Goal: Task Accomplishment & Management: Use online tool/utility

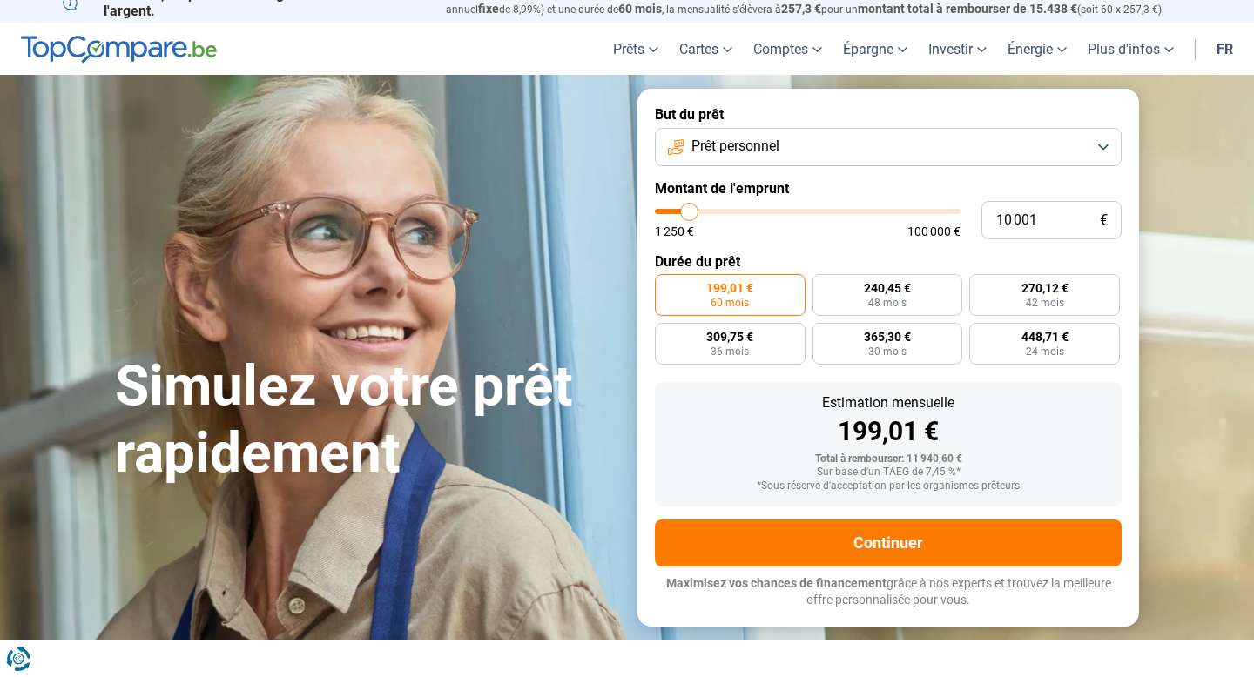
scroll to position [24, 0]
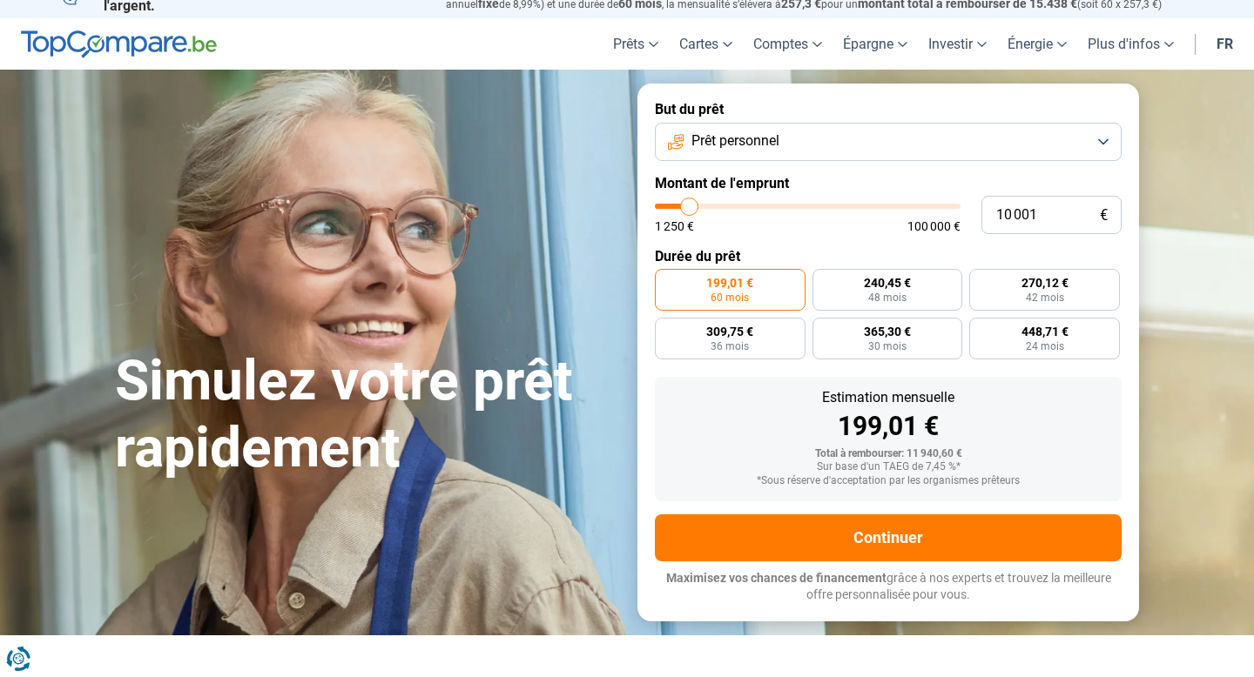
type input "8 250"
type input "8250"
type input "9 000"
type input "9000"
type input "9 750"
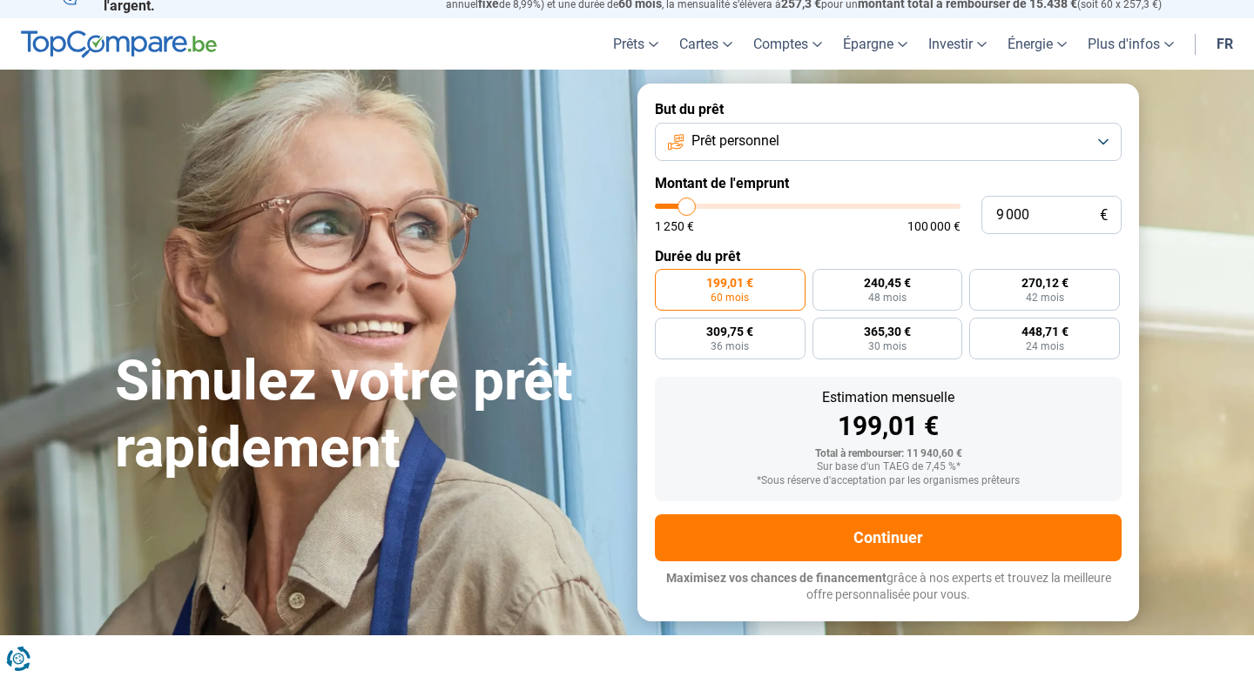
type input "9750"
type input "11 000"
type input "11000"
type input "12 250"
type input "12250"
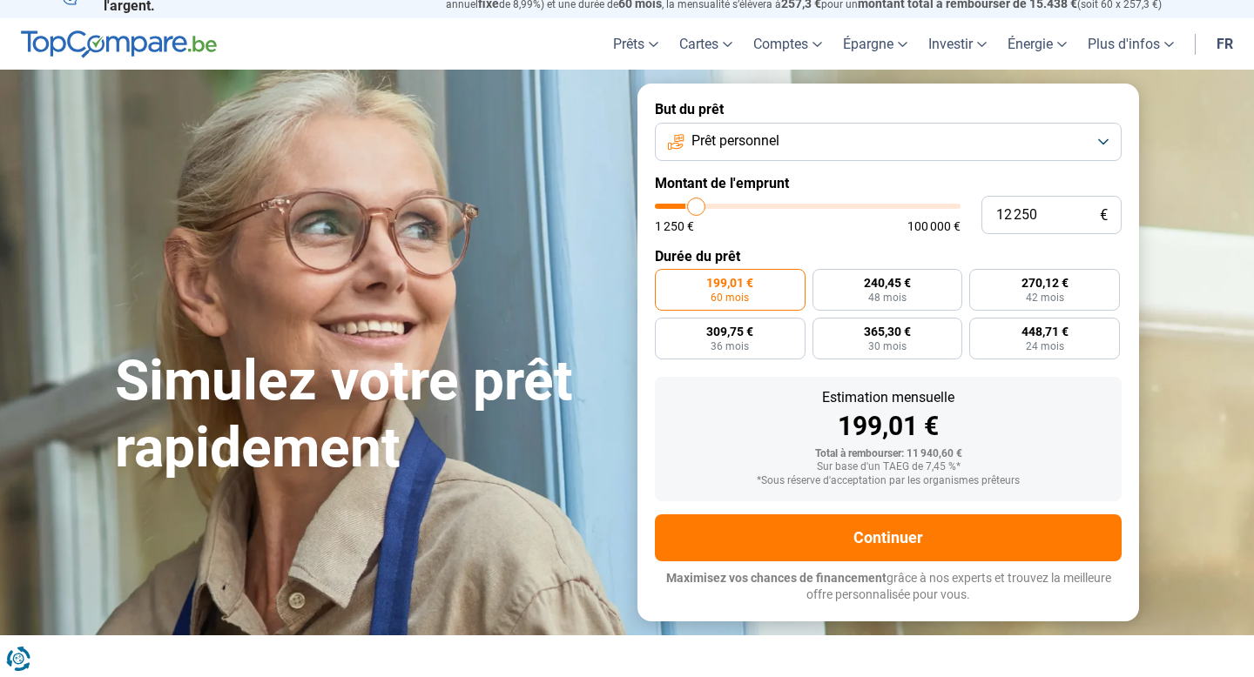
type input "13 250"
type input "13250"
type input "14 500"
type input "14500"
type input "15 500"
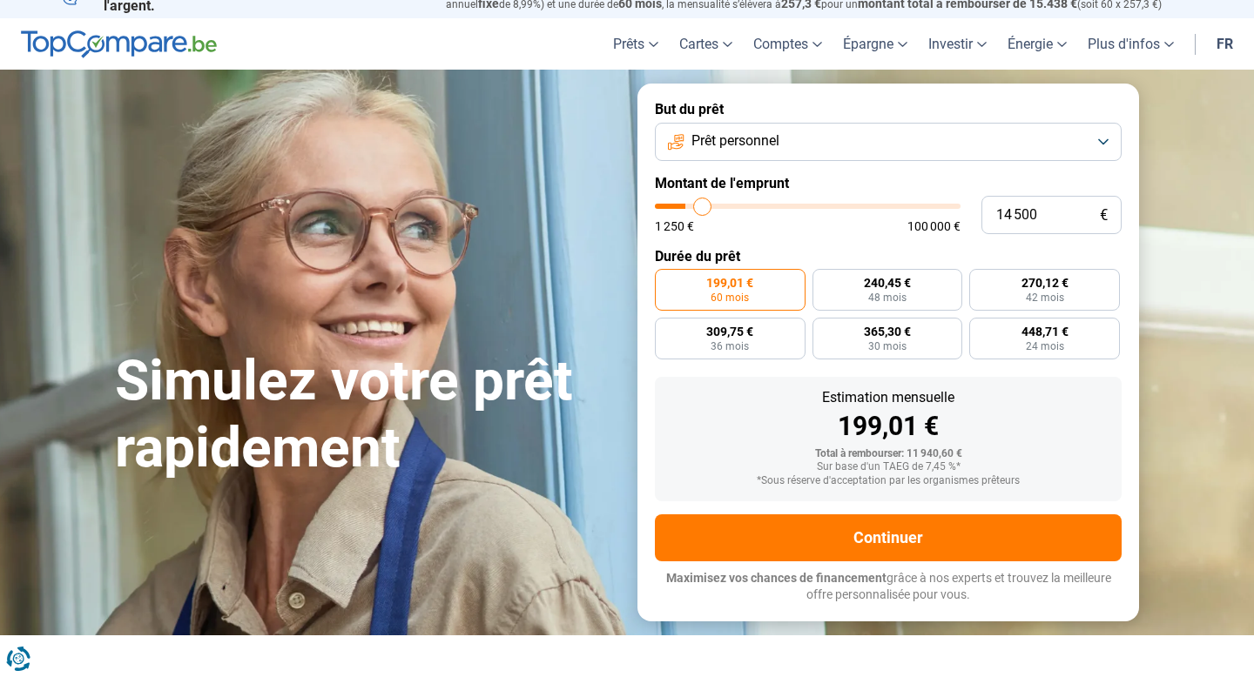
type input "15500"
type input "16 250"
type input "16250"
type input "17 250"
type input "17250"
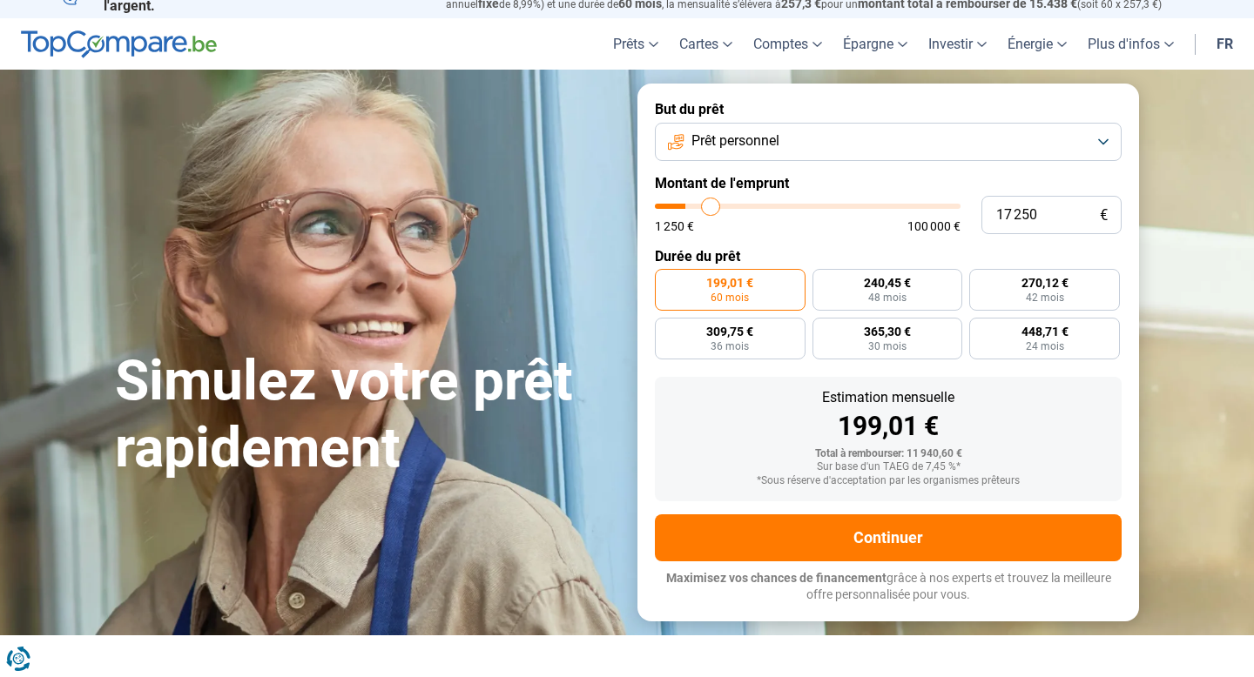
type input "18 250"
type input "18250"
type input "19 000"
type input "19000"
type input "20 000"
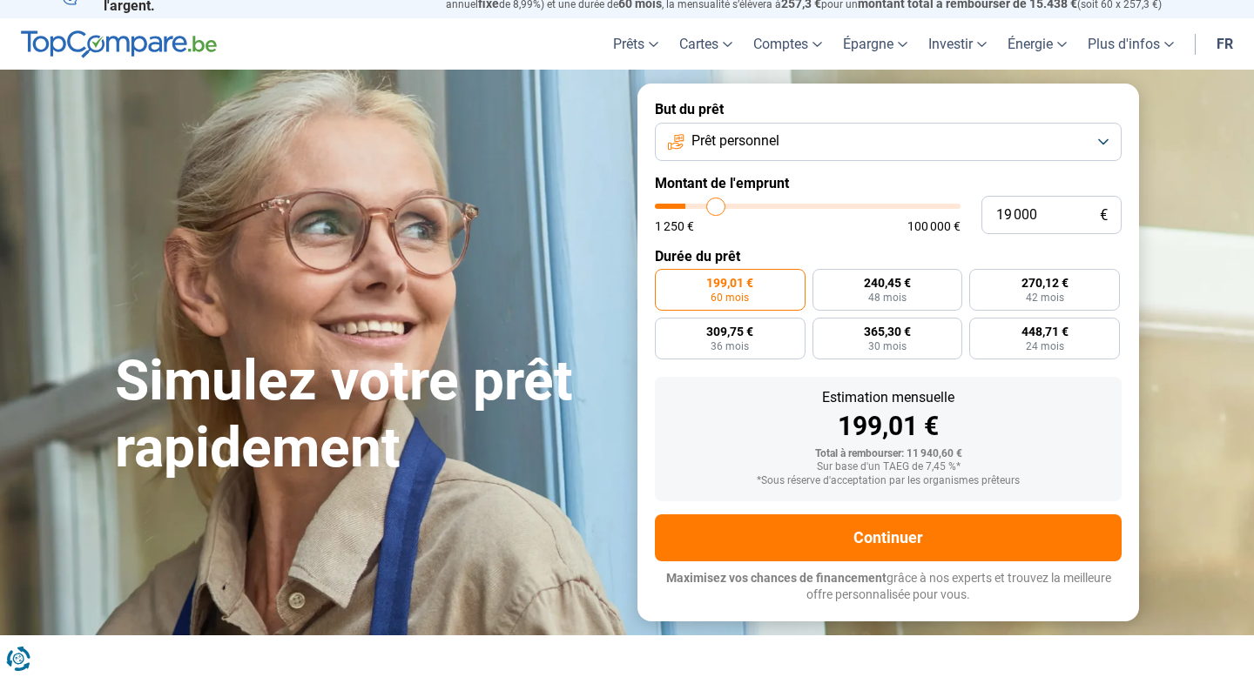
type input "20000"
type input "21 000"
type input "21000"
type input "21 750"
type input "21750"
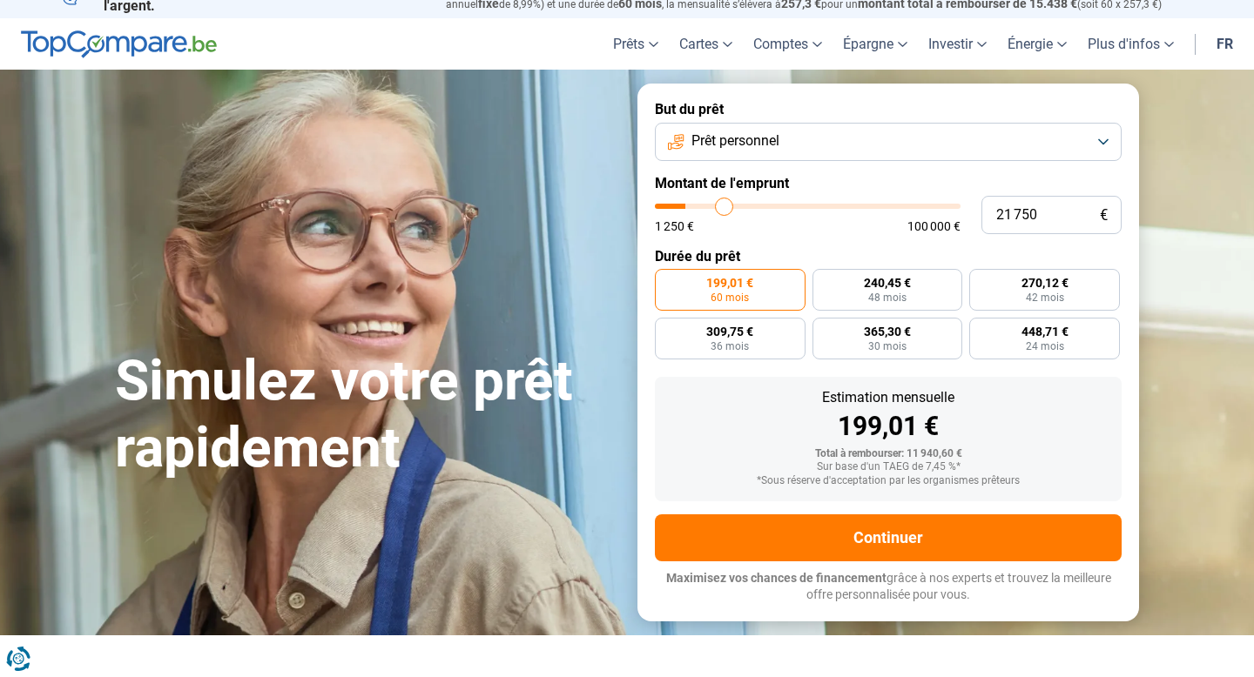
type input "22 750"
type input "22750"
type input "23 750"
type input "23750"
type input "25 000"
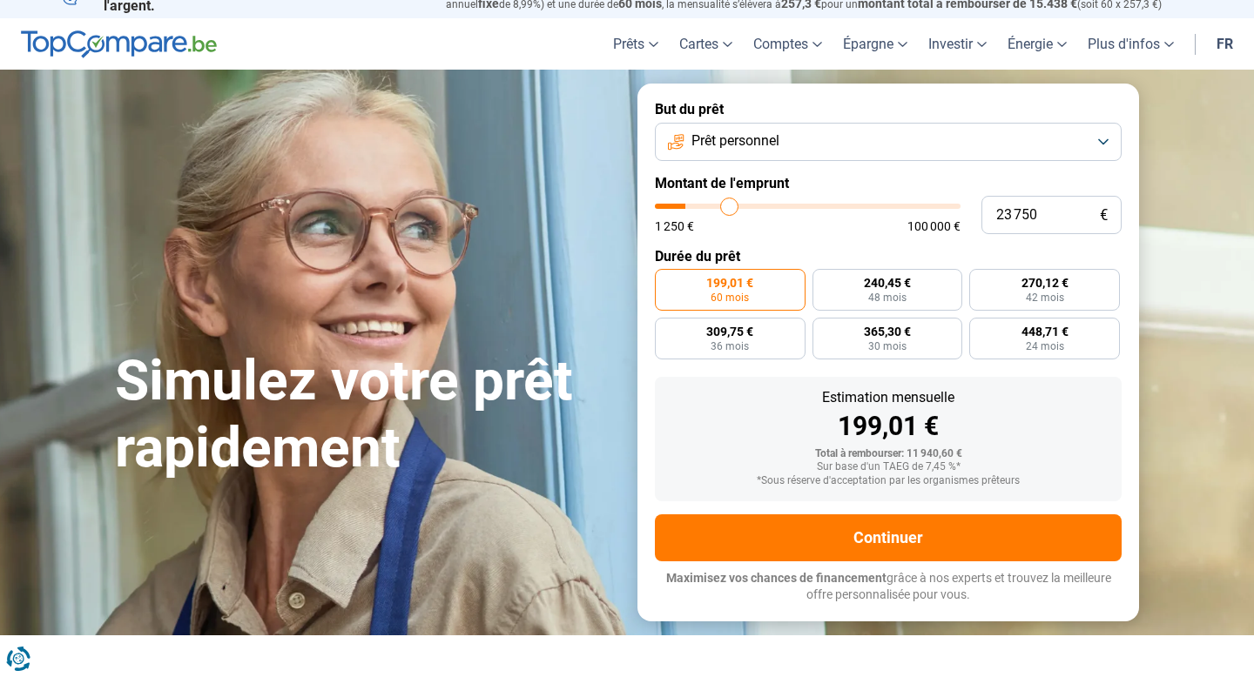
type input "25000"
type input "26 750"
type input "26750"
type input "31 000"
type input "31000"
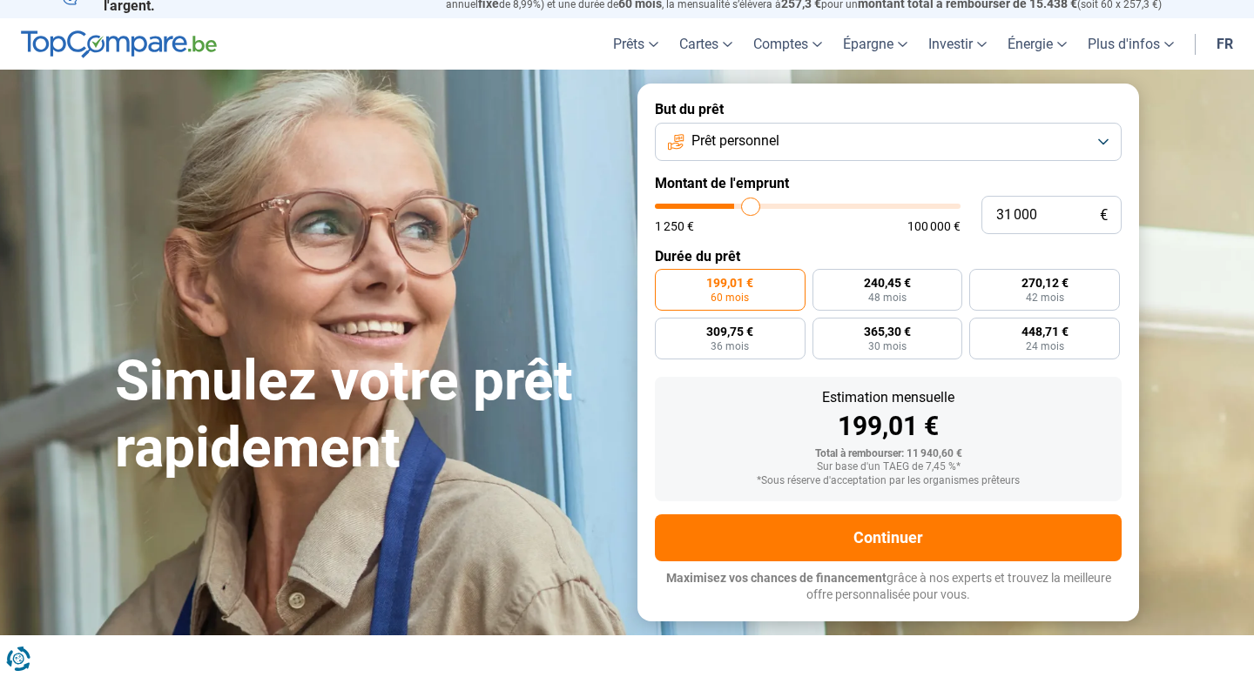
type input "33 750"
type input "33750"
type input "36 500"
type input "36500"
type input "39 000"
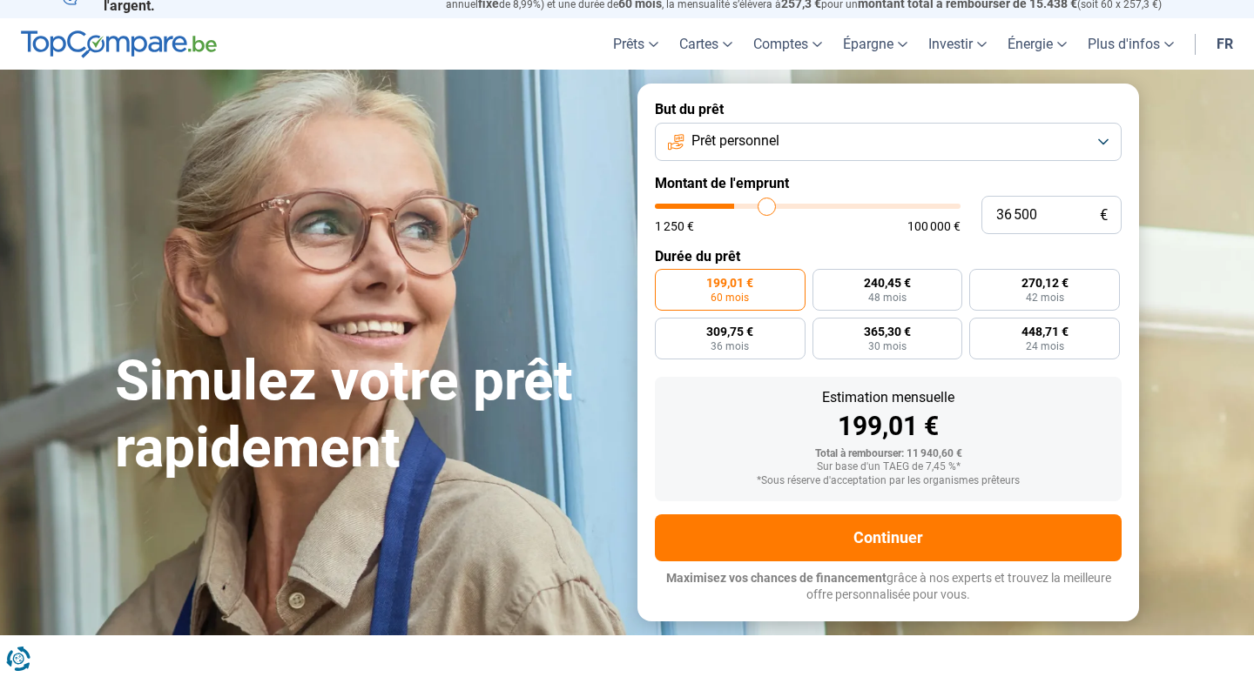
type input "39000"
type input "41 000"
type input "41000"
type input "42 750"
type input "42750"
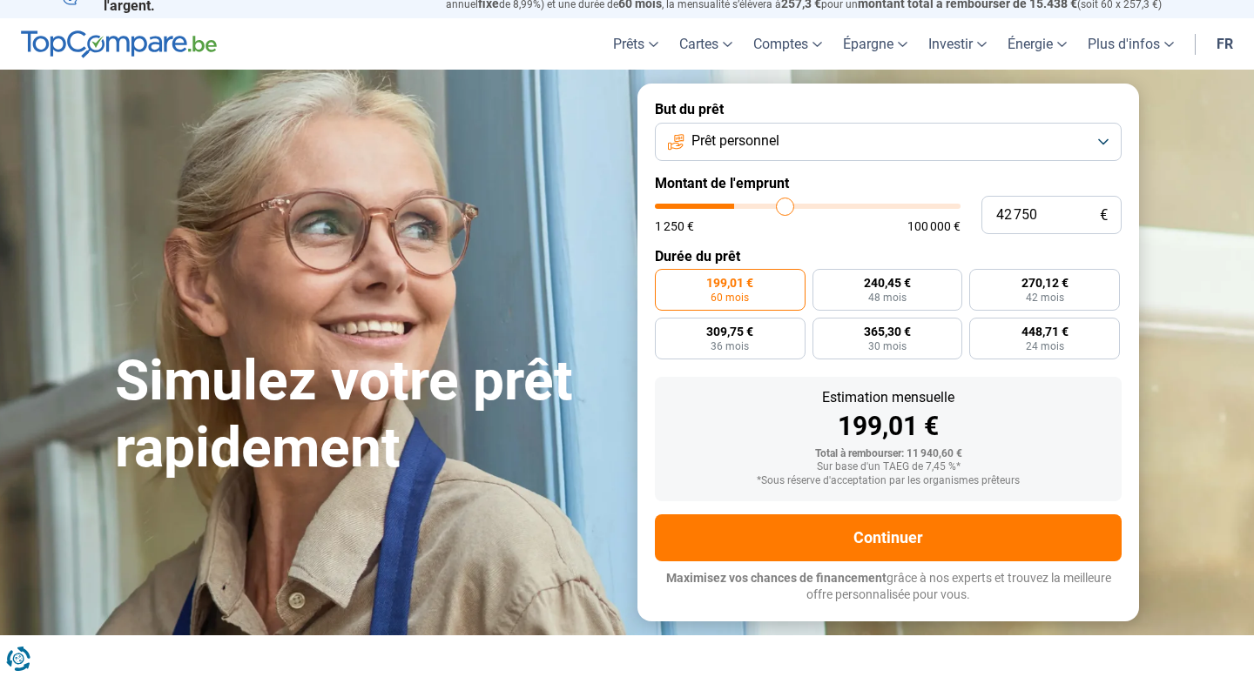
type input "44 250"
type input "44250"
type input "45 500"
type input "45500"
type input "46 500"
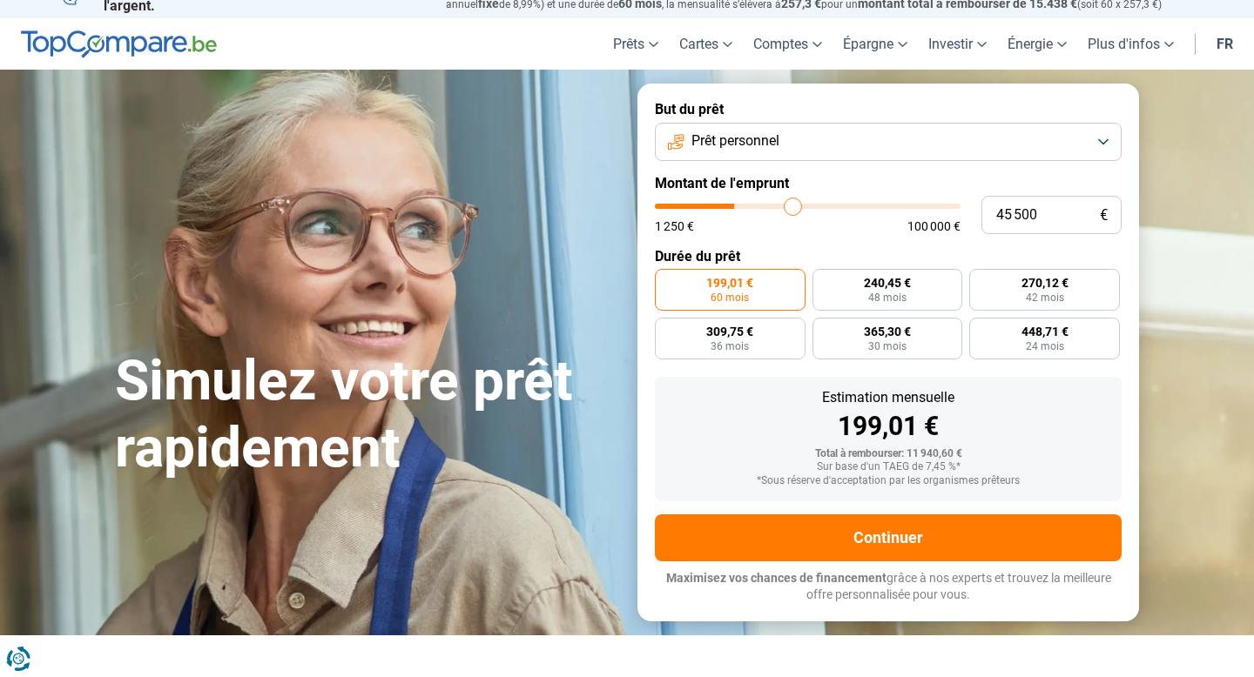
type input "46500"
type input "47 000"
type input "47000"
type input "47 500"
type input "47500"
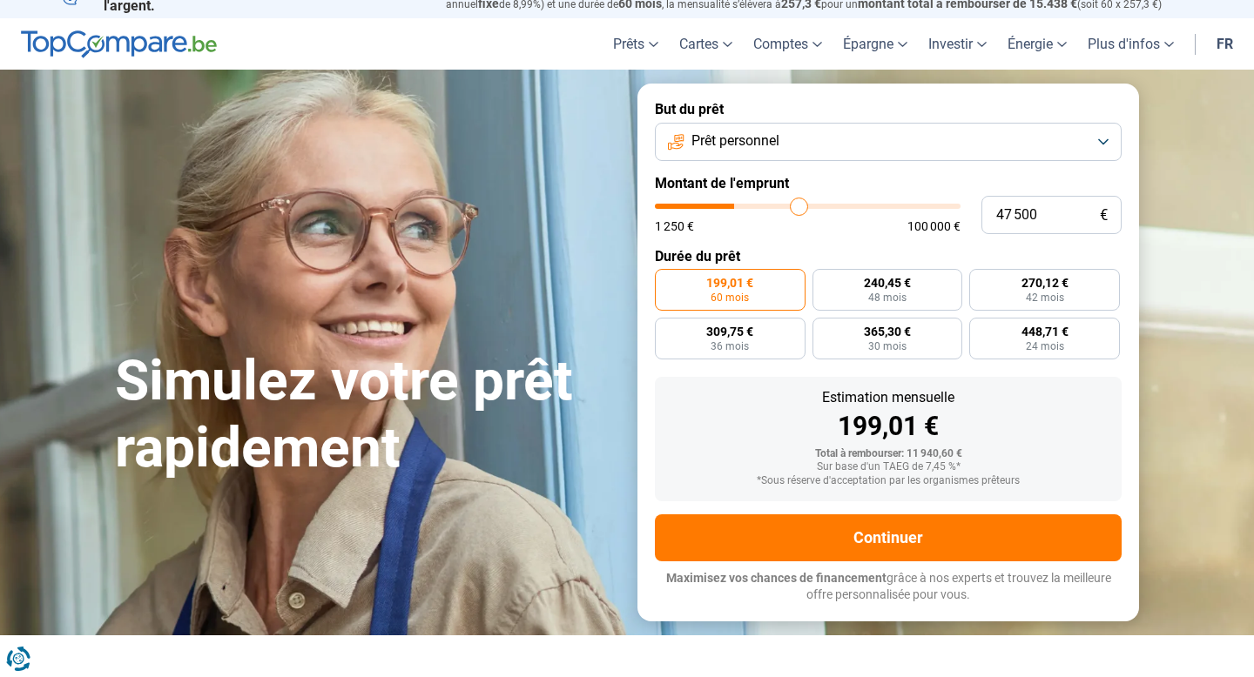
type input "47 750"
type input "47750"
type input "48 000"
type input "48000"
type input "48 250"
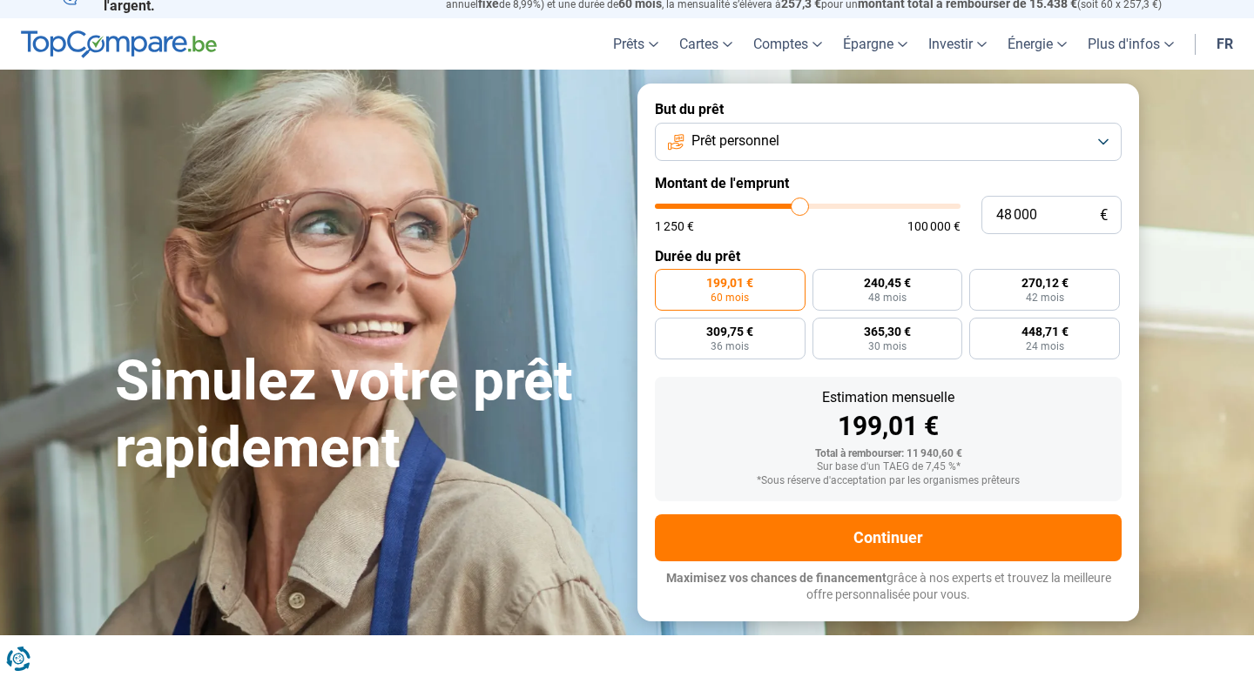
type input "48250"
type input "48 500"
type input "48500"
type input "49 000"
type input "49000"
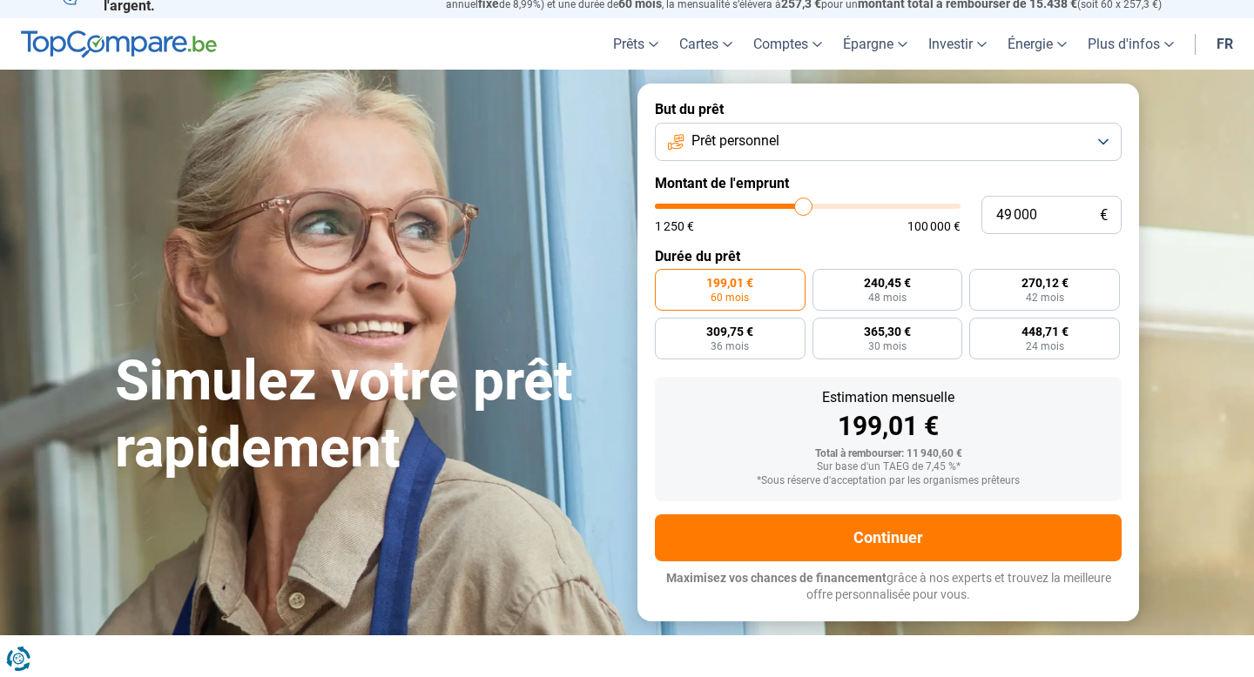
type input "49 500"
type input "49500"
type input "50 250"
type input "50250"
type input "50 750"
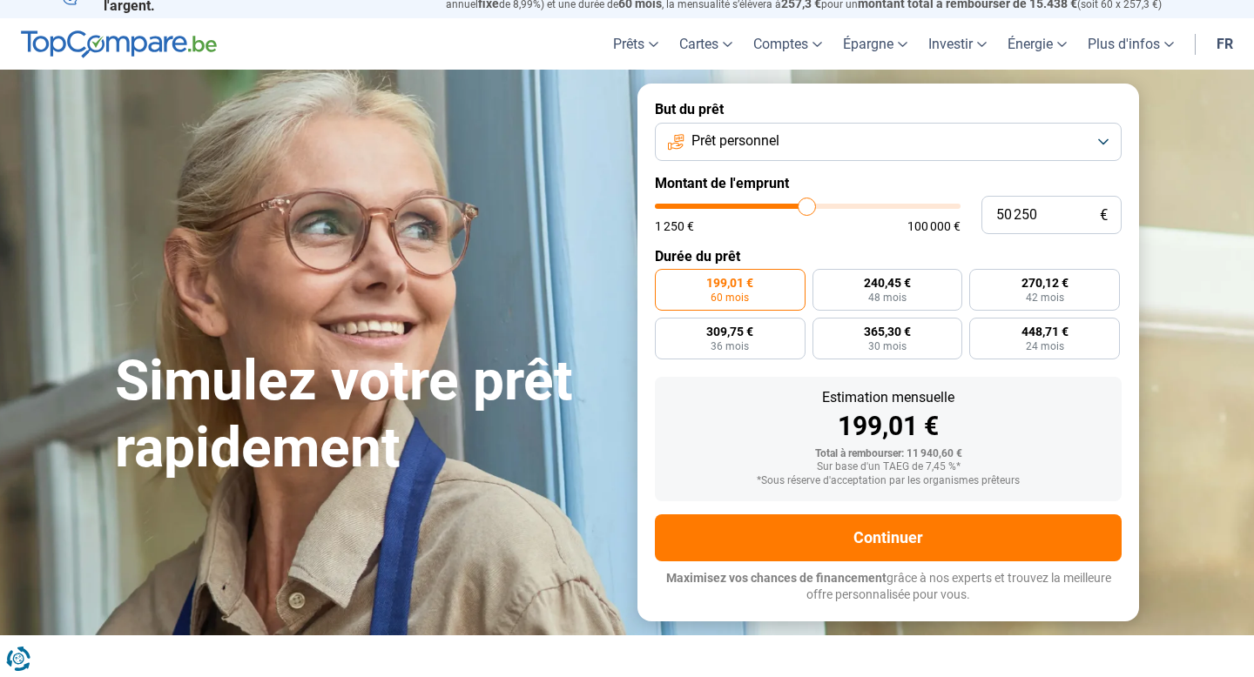
type input "50750"
type input "51 500"
type input "51500"
type input "51 750"
type input "51750"
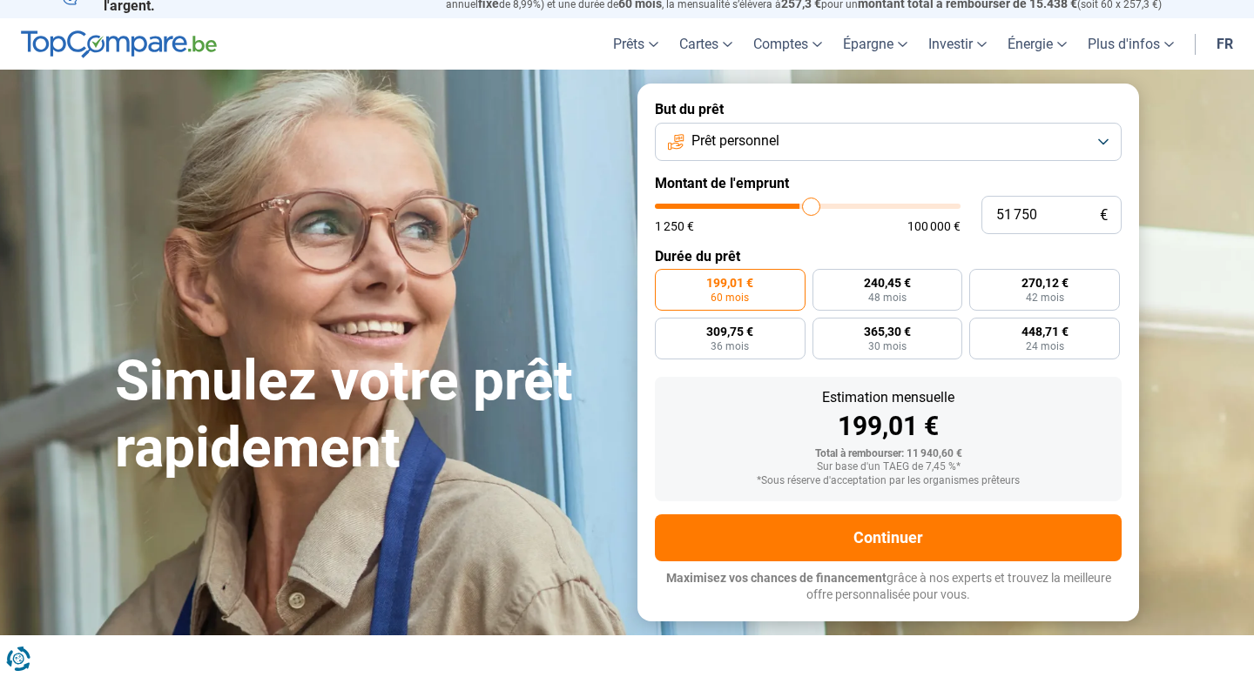
type input "52 250"
type input "52250"
type input "52 500"
type input "52500"
type input "52 250"
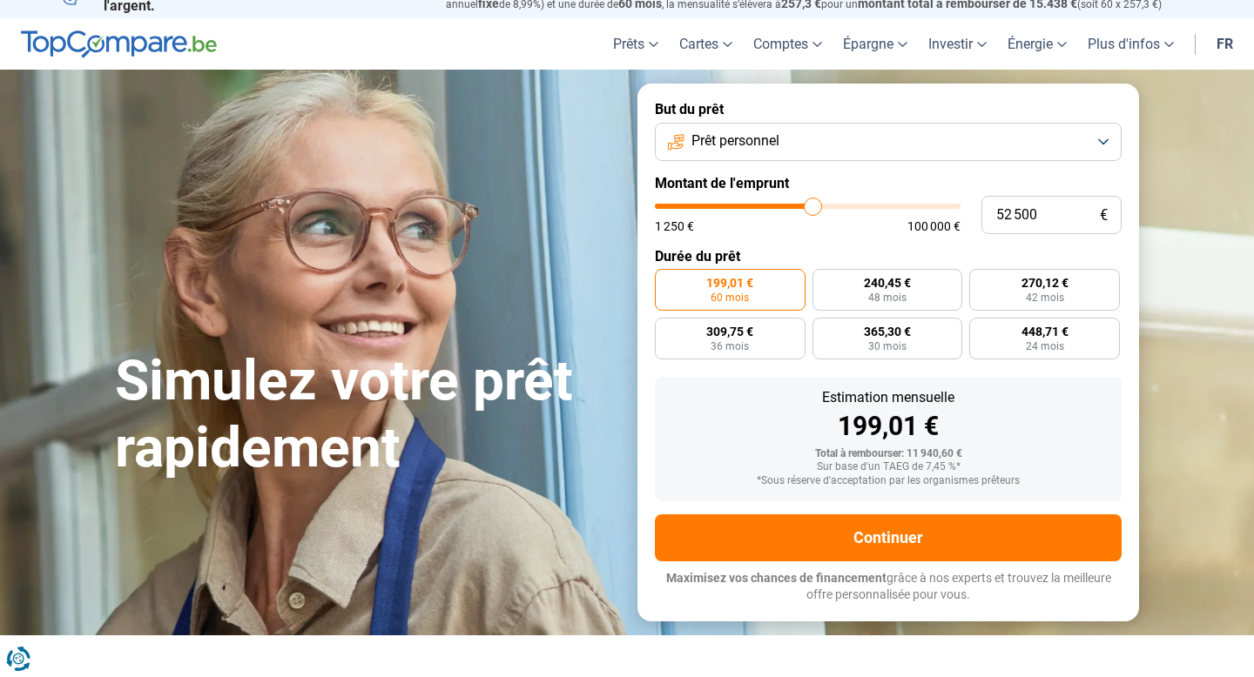
type input "52250"
type input "52 000"
type input "52000"
type input "51 750"
type input "51750"
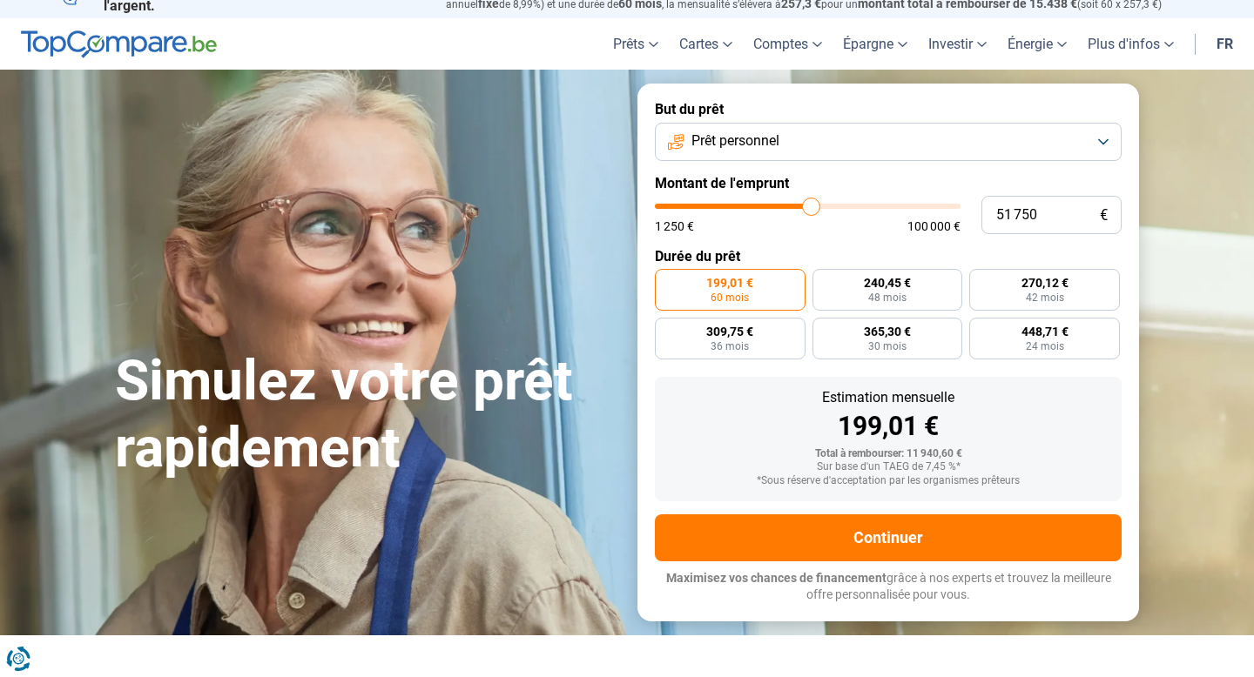
type input "51 500"
type input "51500"
type input "51 000"
type input "51000"
type input "50 750"
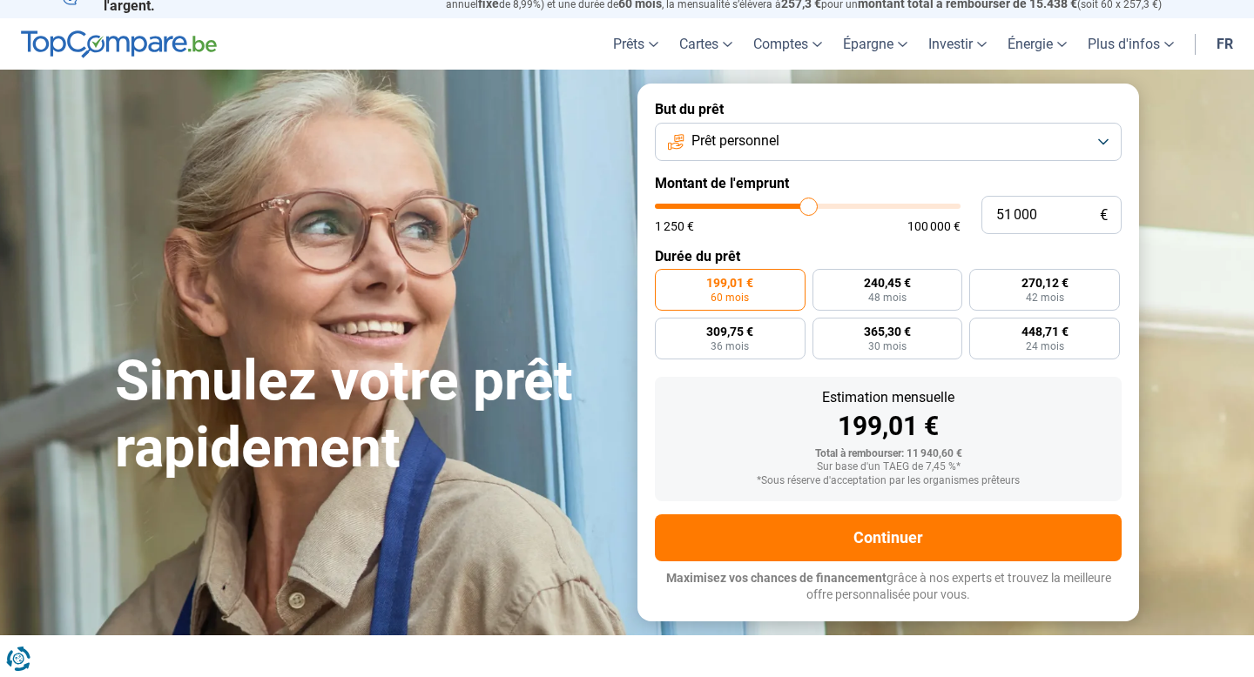
type input "50750"
type input "50 250"
type input "50250"
type input "50 000"
type input "50000"
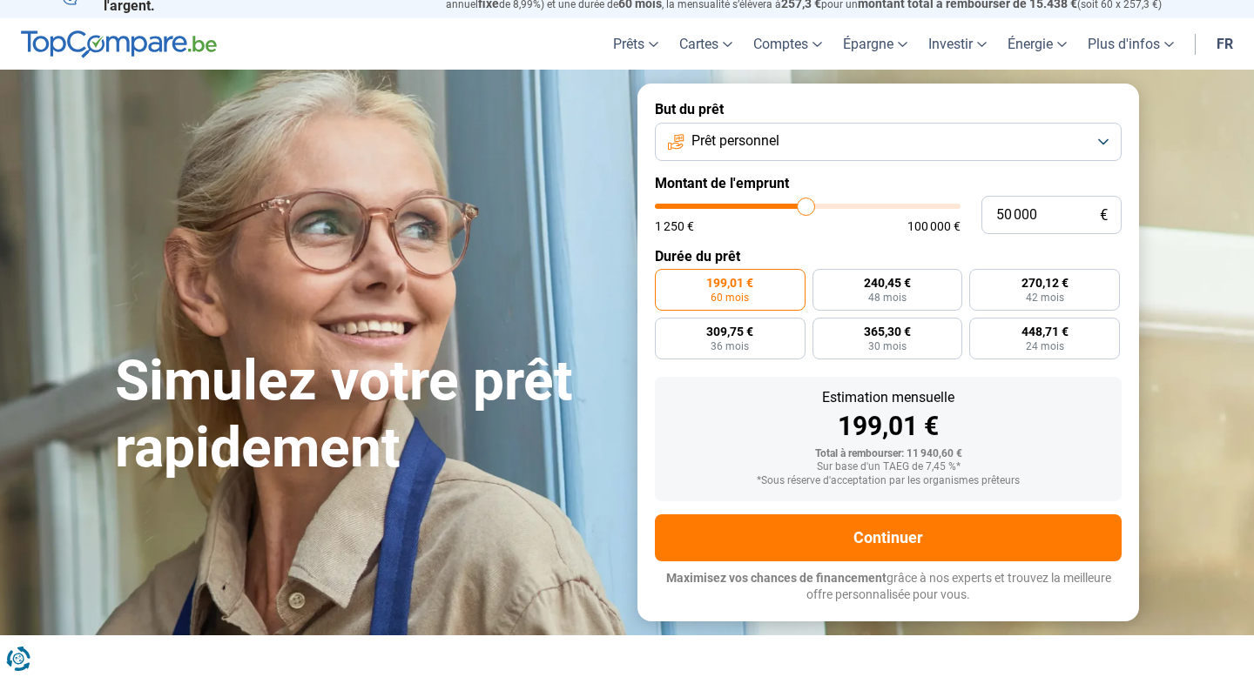
type input "49 750"
type input "49750"
type input "49 500"
type input "49500"
type input "49 750"
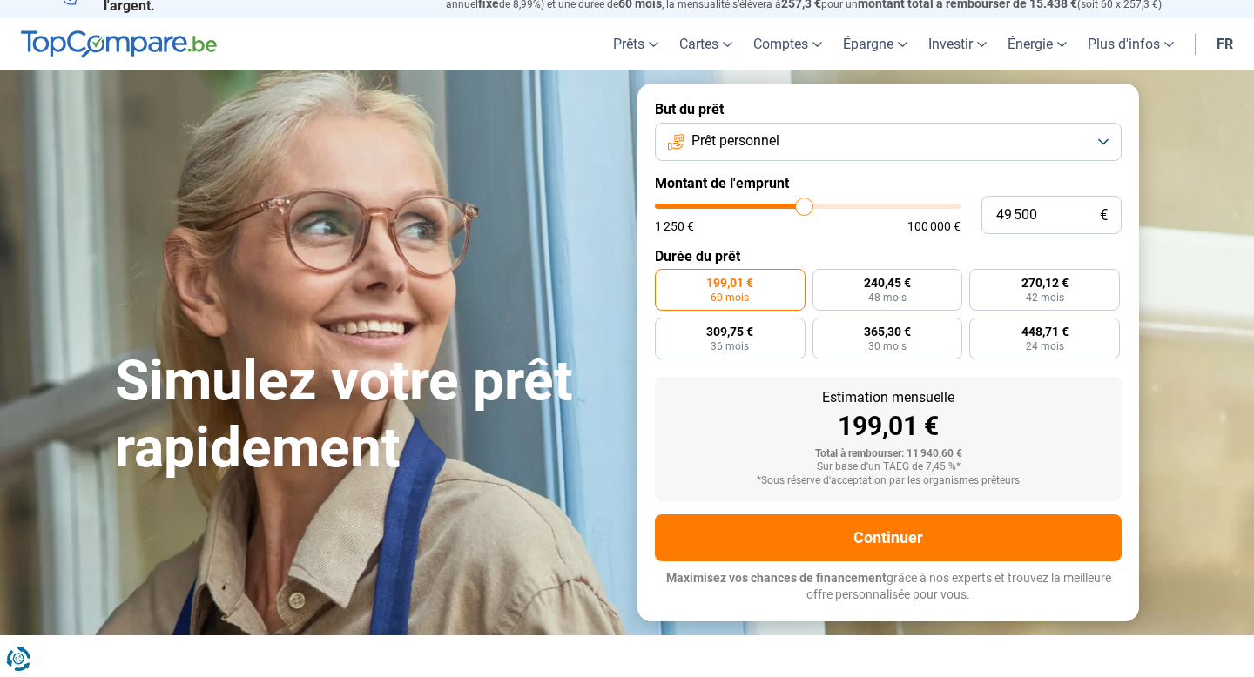
type input "49750"
type input "50 000"
type input "50000"
type input "50 250"
type input "50250"
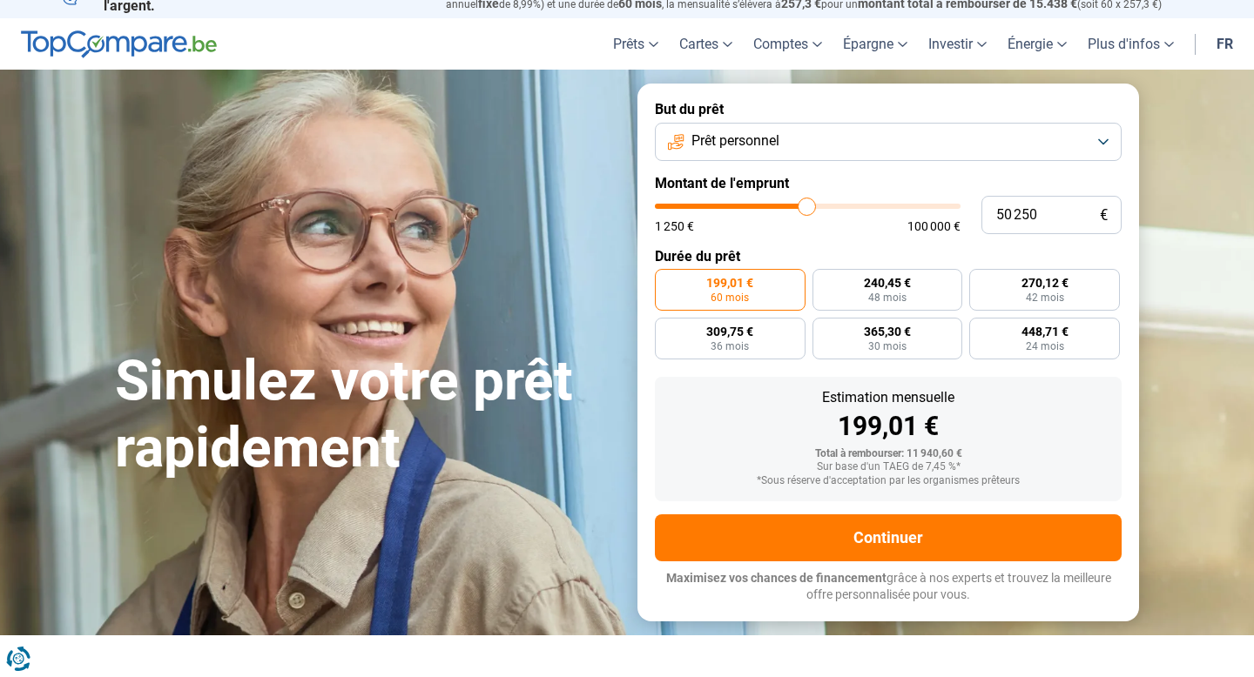
type input "50 500"
type input "50500"
type input "50 750"
type input "50750"
type input "51 000"
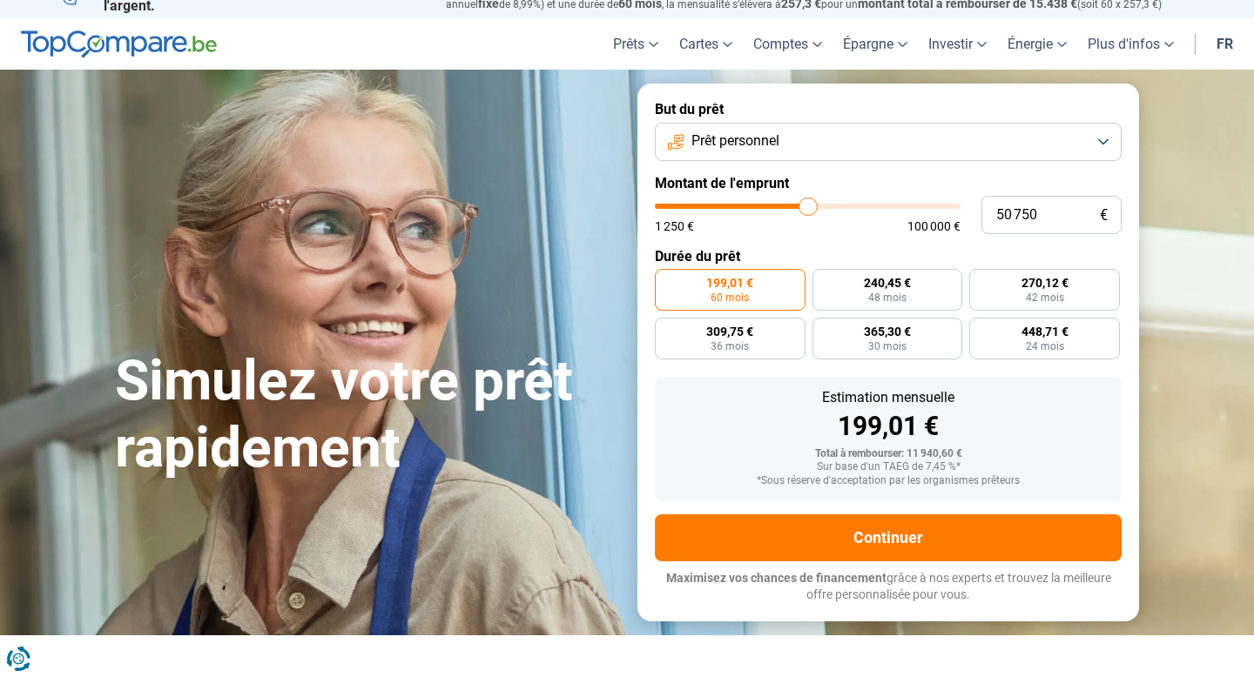
type input "51000"
type input "51 250"
type input "51250"
type input "52 000"
type input "52000"
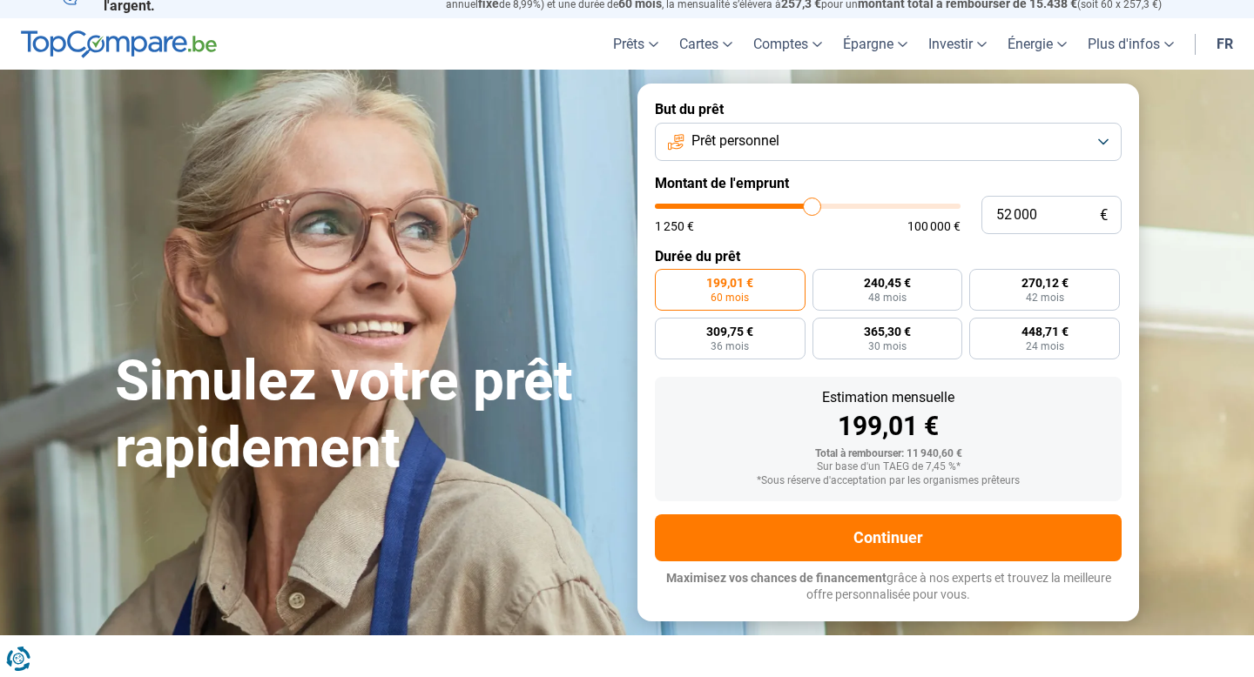
type input "52 250"
type input "52250"
type input "52 500"
type input "52500"
type input "52 750"
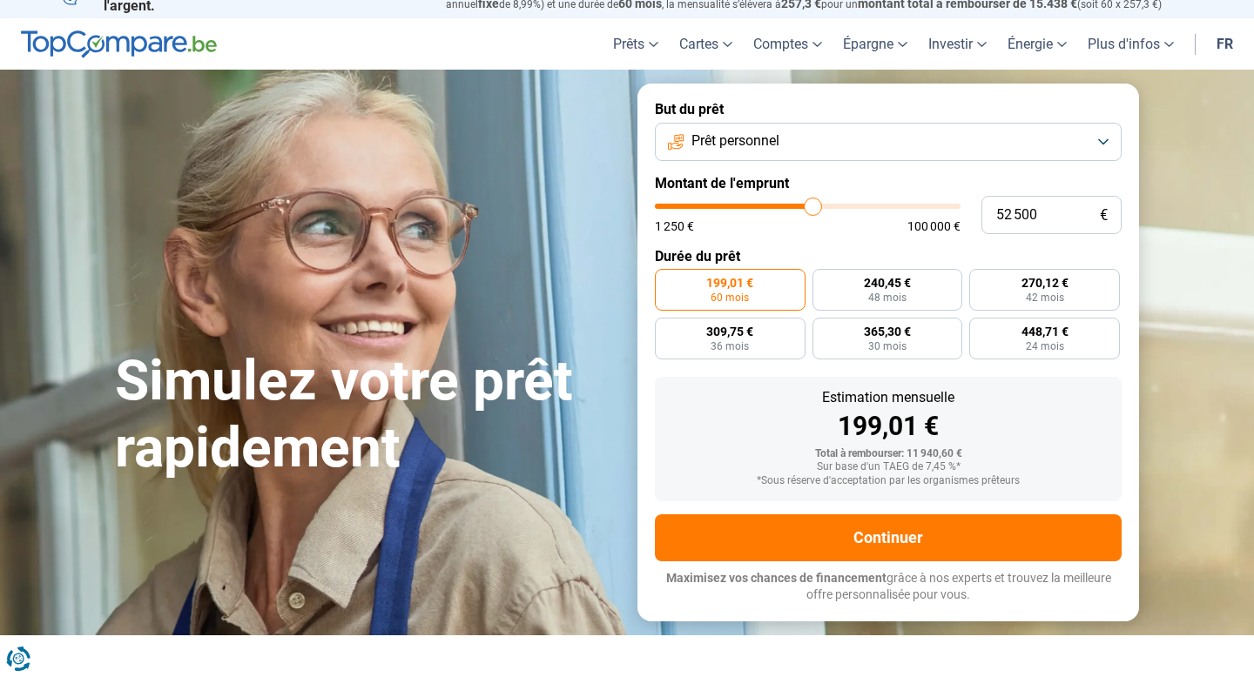
type input "52750"
type input "53 250"
type input "53250"
type input "53 750"
type input "53750"
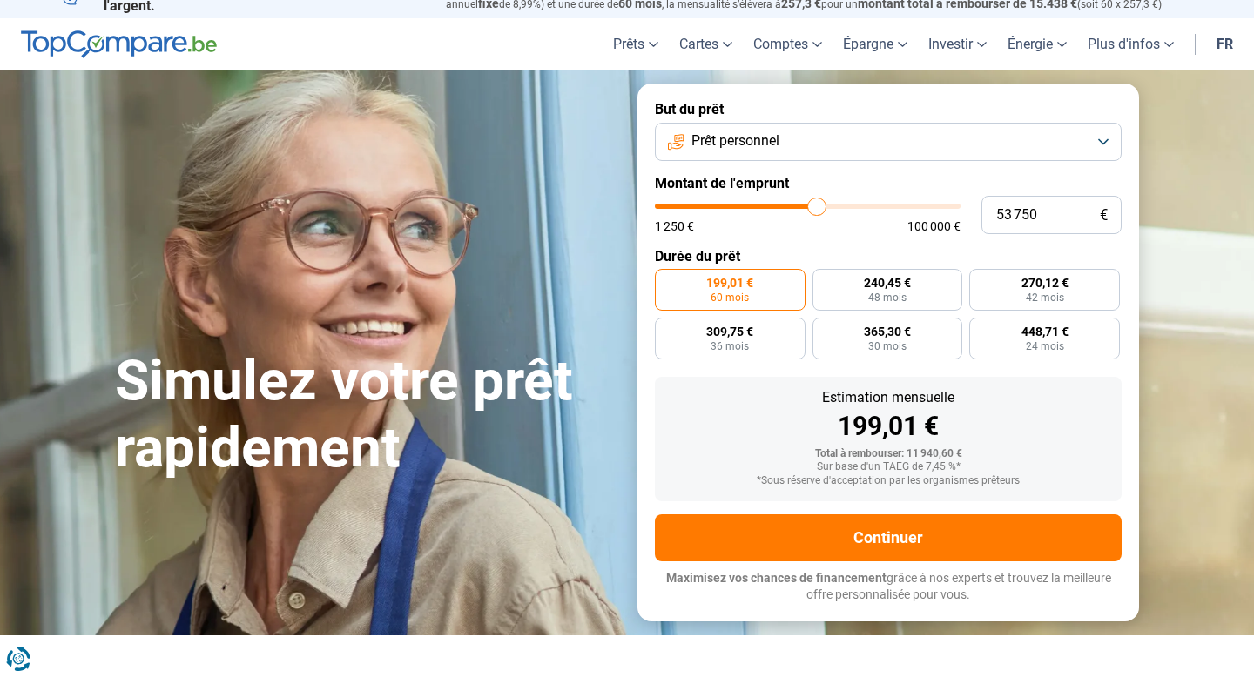
type input "54 250"
type input "54250"
type input "54 750"
type input "54750"
type input "55 000"
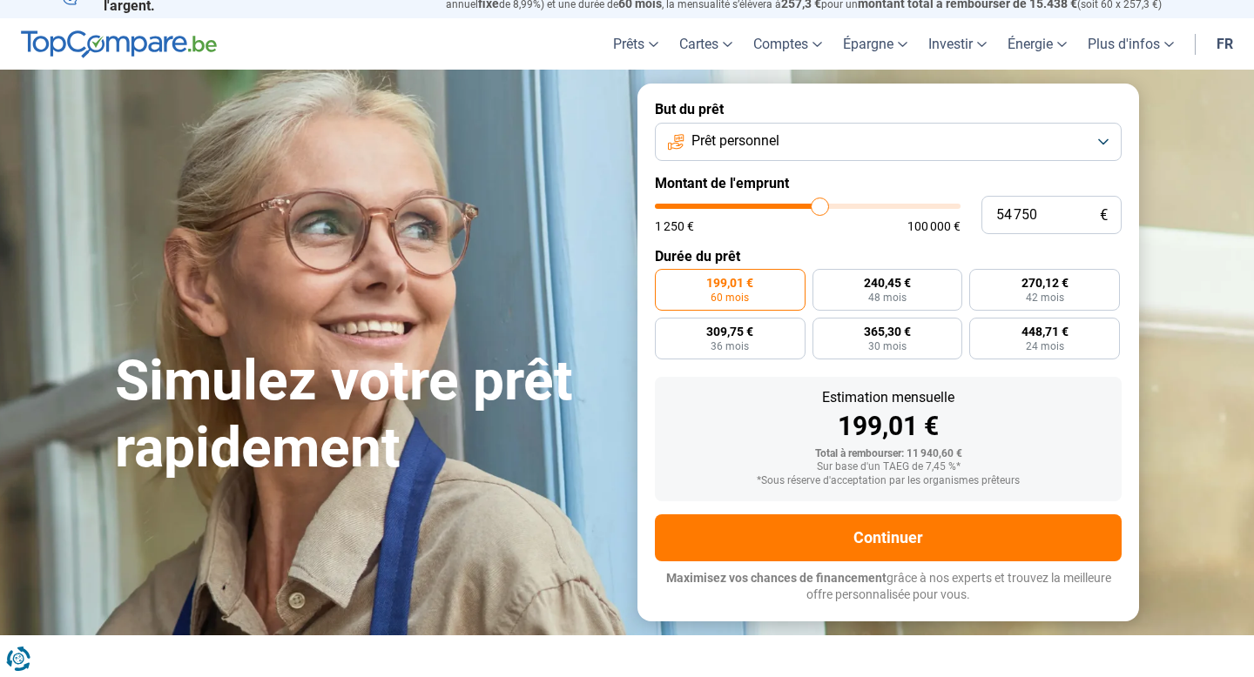
type input "55000"
type input "55 250"
type input "55250"
type input "55 500"
type input "55500"
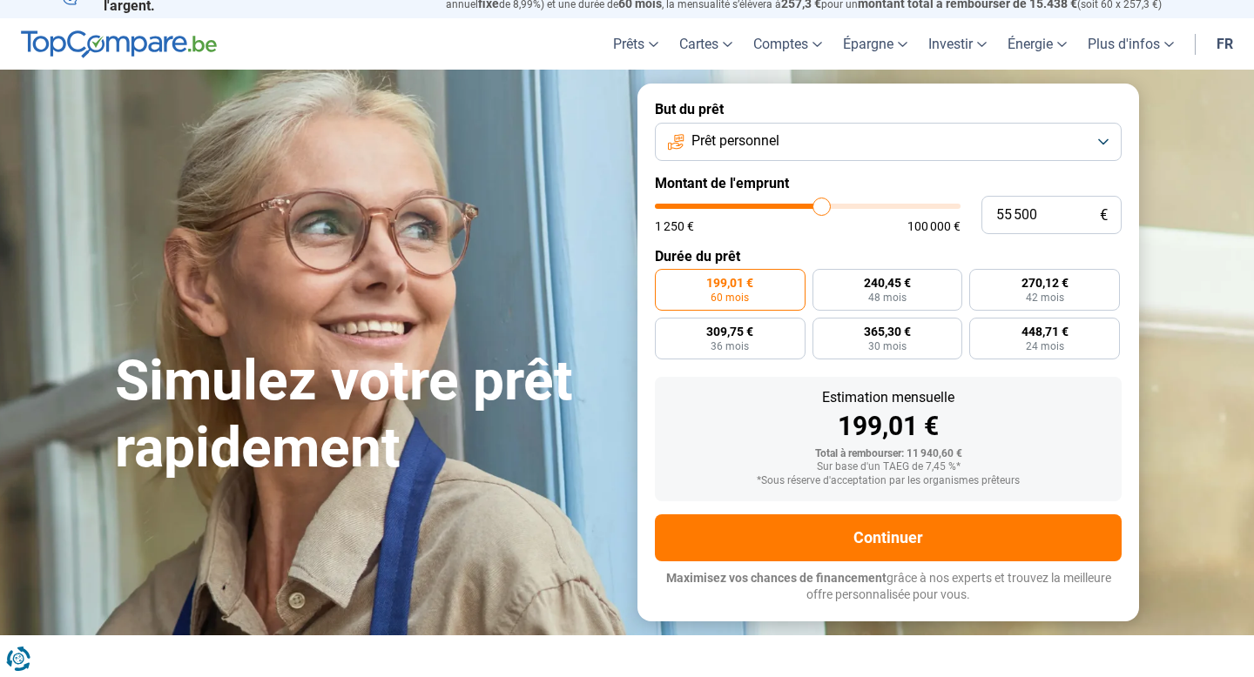
type input "55 750"
type input "55750"
type input "56 500"
type input "56500"
type input "57 250"
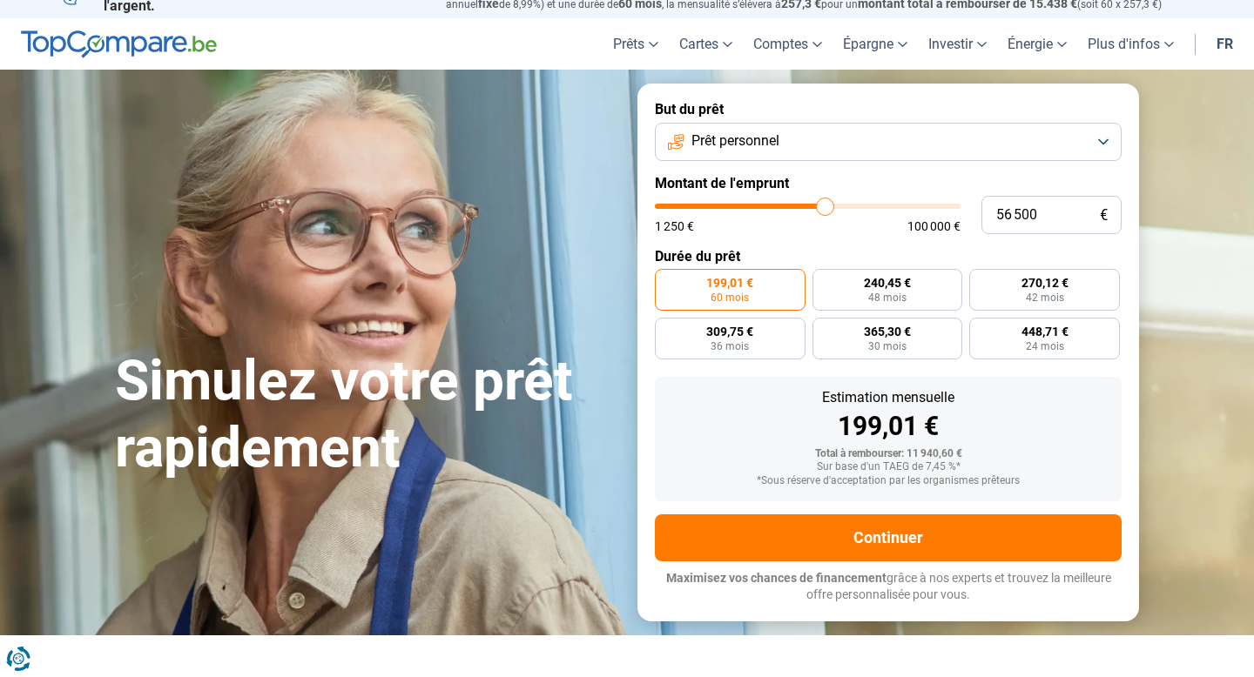
type input "57250"
type input "58 000"
type input "58000"
type input "58 500"
type input "58500"
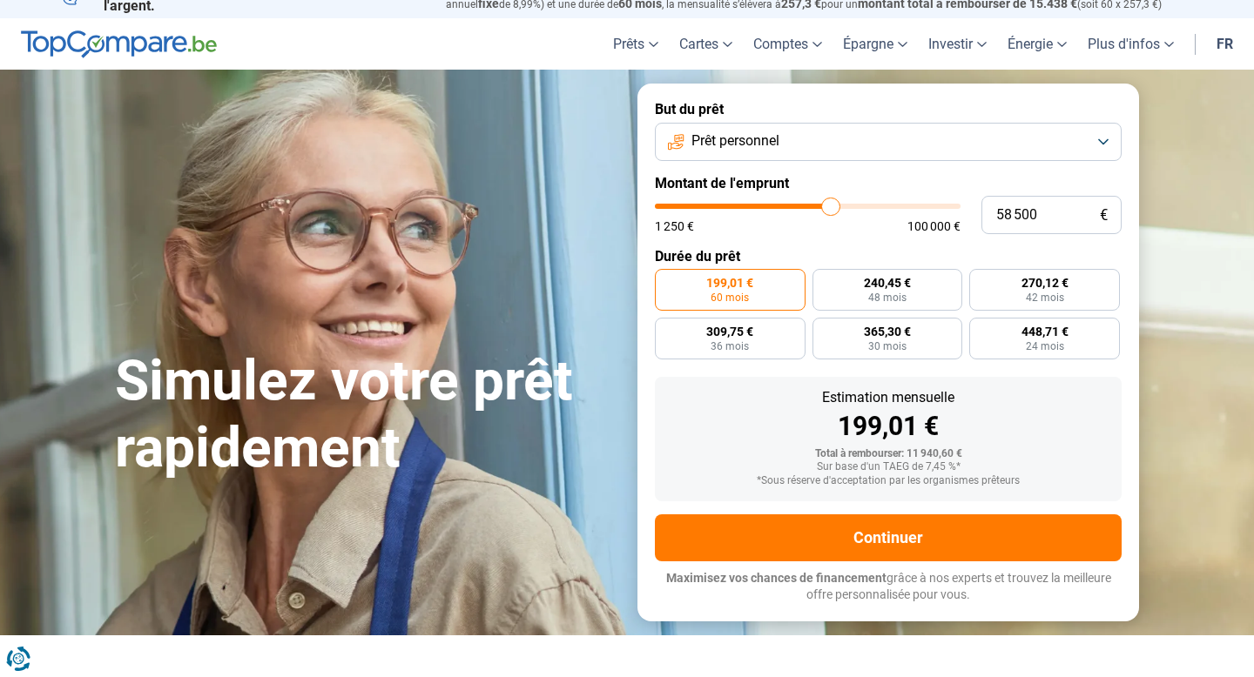
type input "59 000"
type input "59000"
type input "59 500"
type input "59500"
type input "59 750"
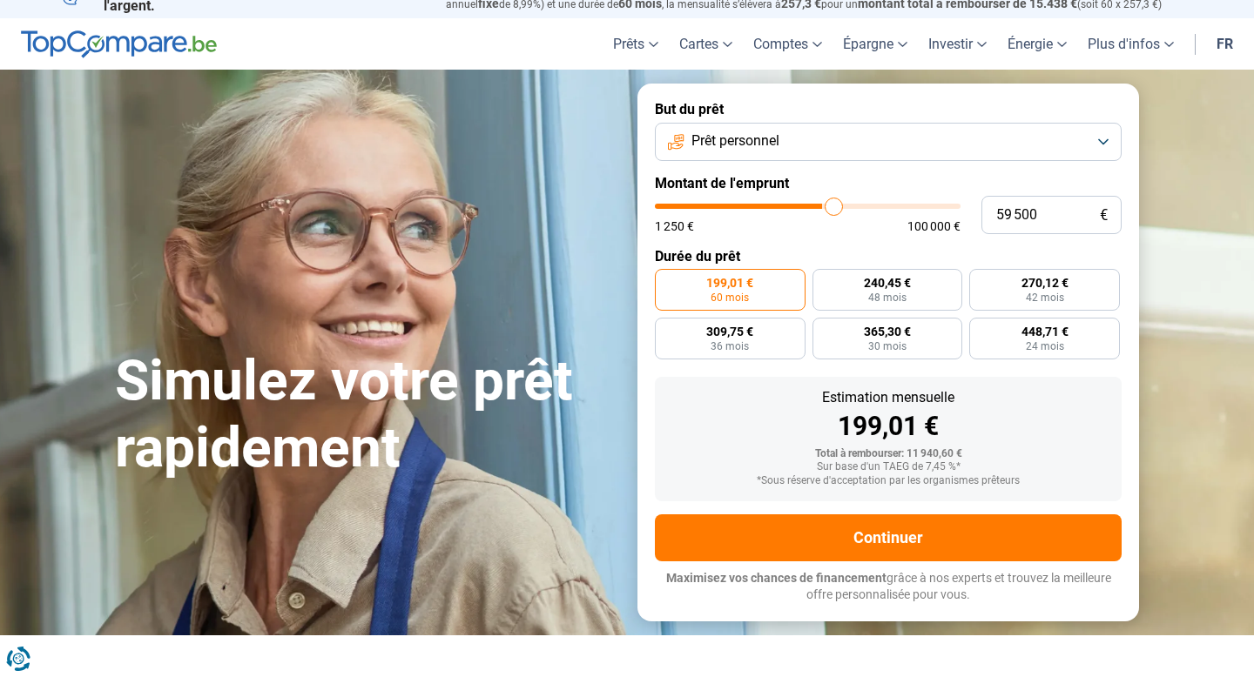
type input "59750"
type input "60 250"
type input "60250"
type input "60 750"
type input "60750"
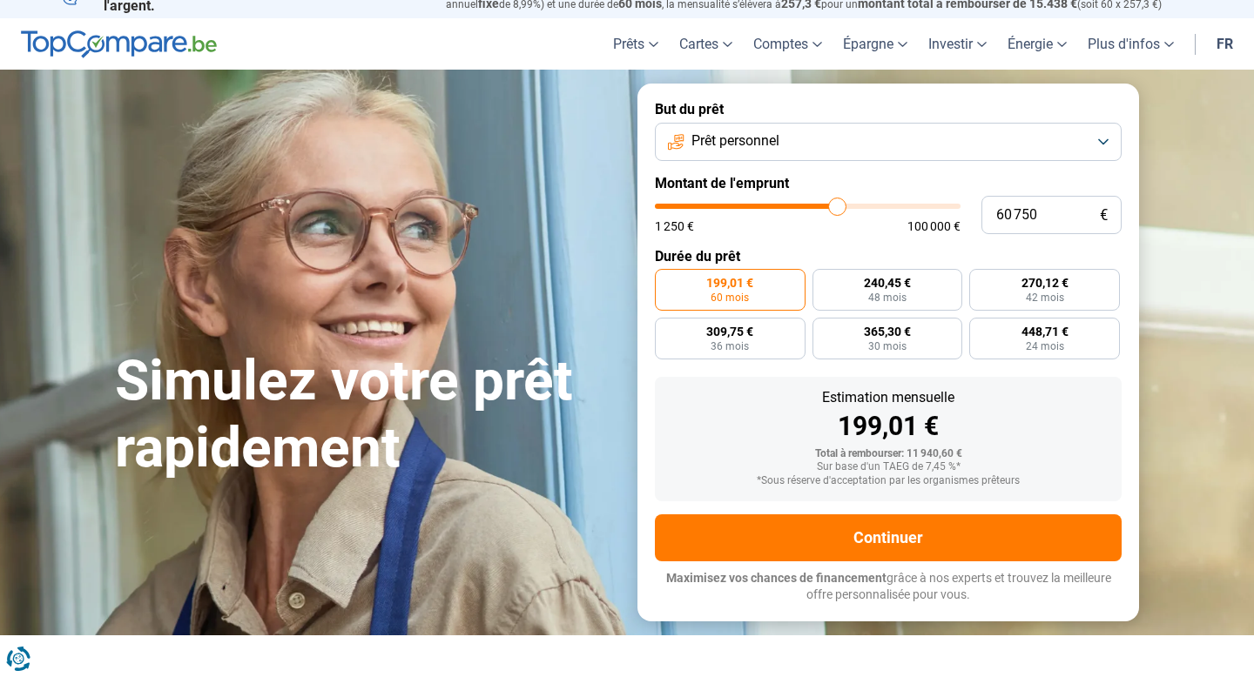
type input "61 000"
type input "61000"
type input "61 500"
type input "61500"
type input "61 750"
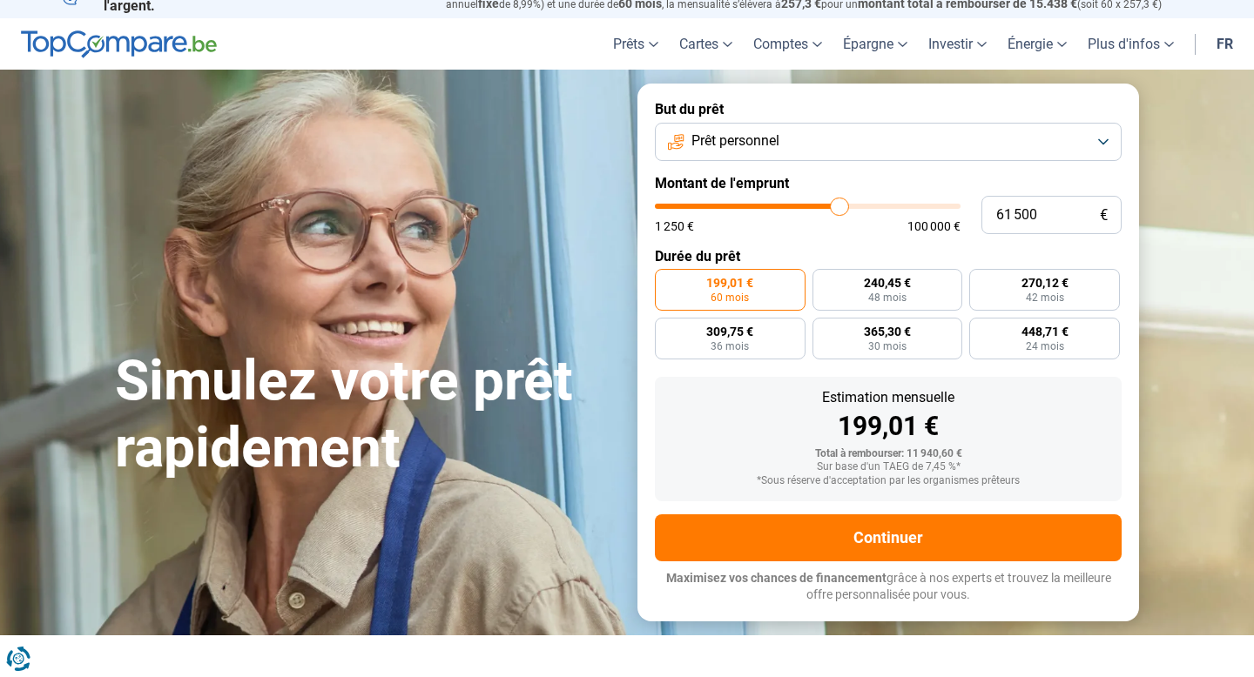
type input "61750"
type input "62 000"
type input "62000"
type input "62 500"
type input "62500"
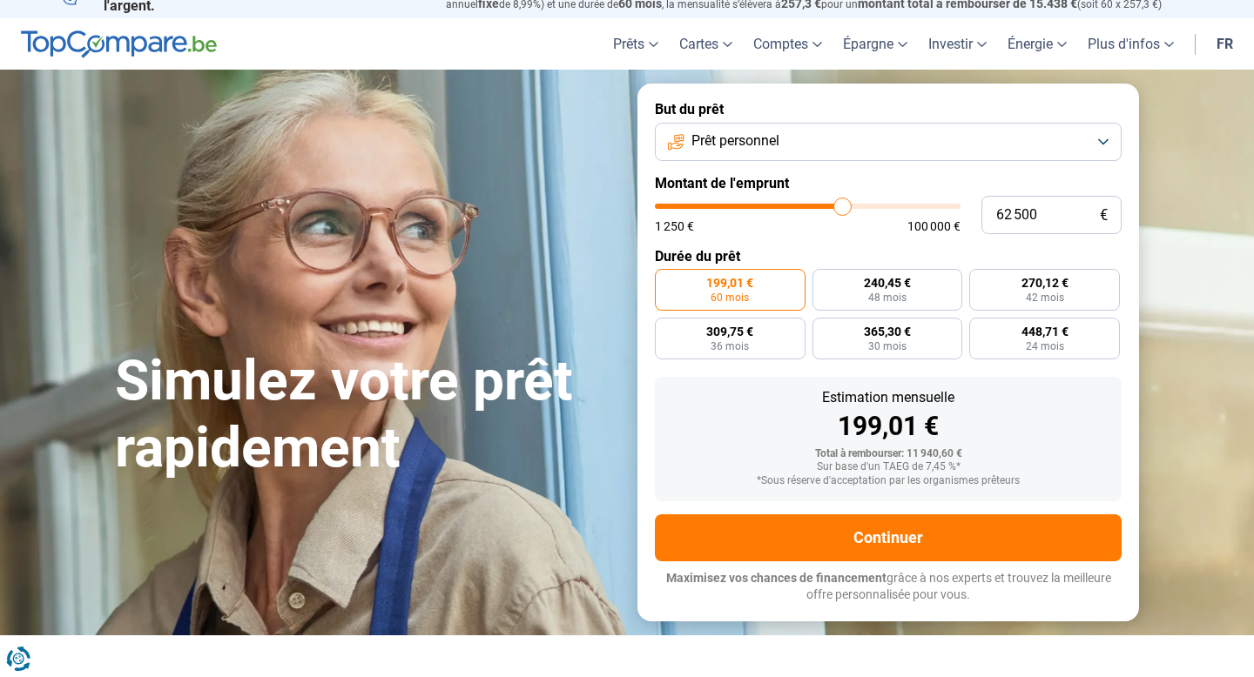
type input "63 500"
type input "63500"
type input "64 250"
type input "64250"
type input "65 250"
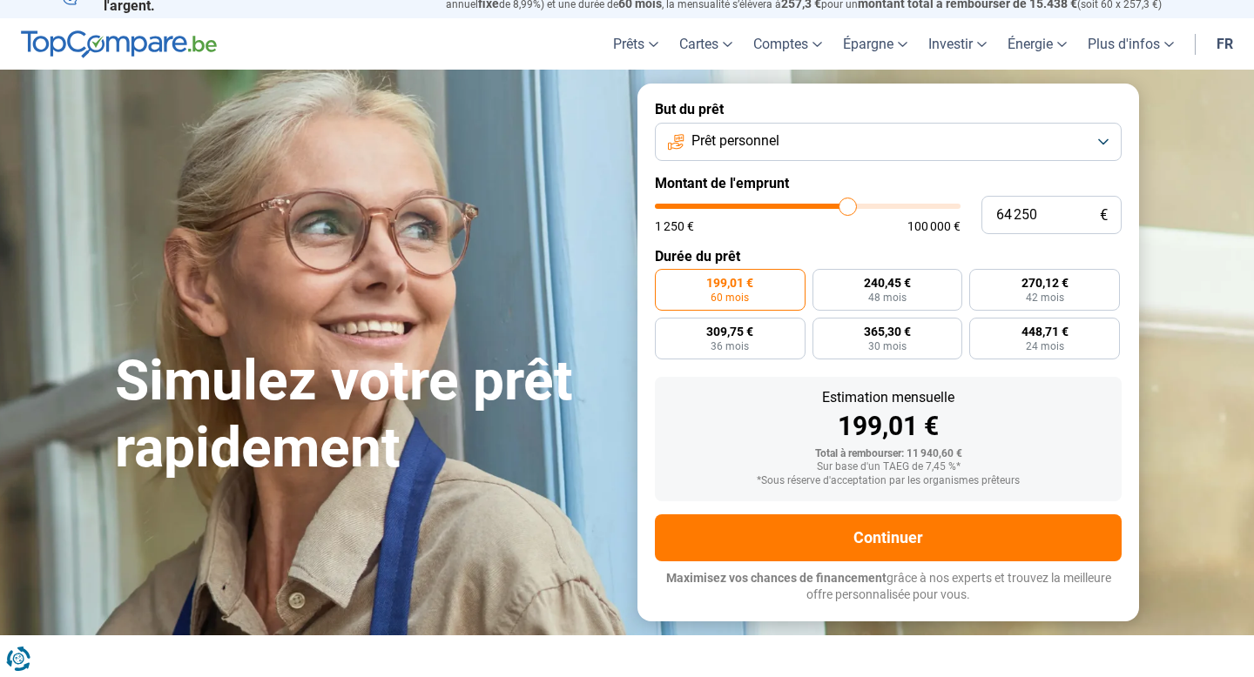
type input "65250"
type input "66 250"
type input "66250"
type input "67 000"
type input "67000"
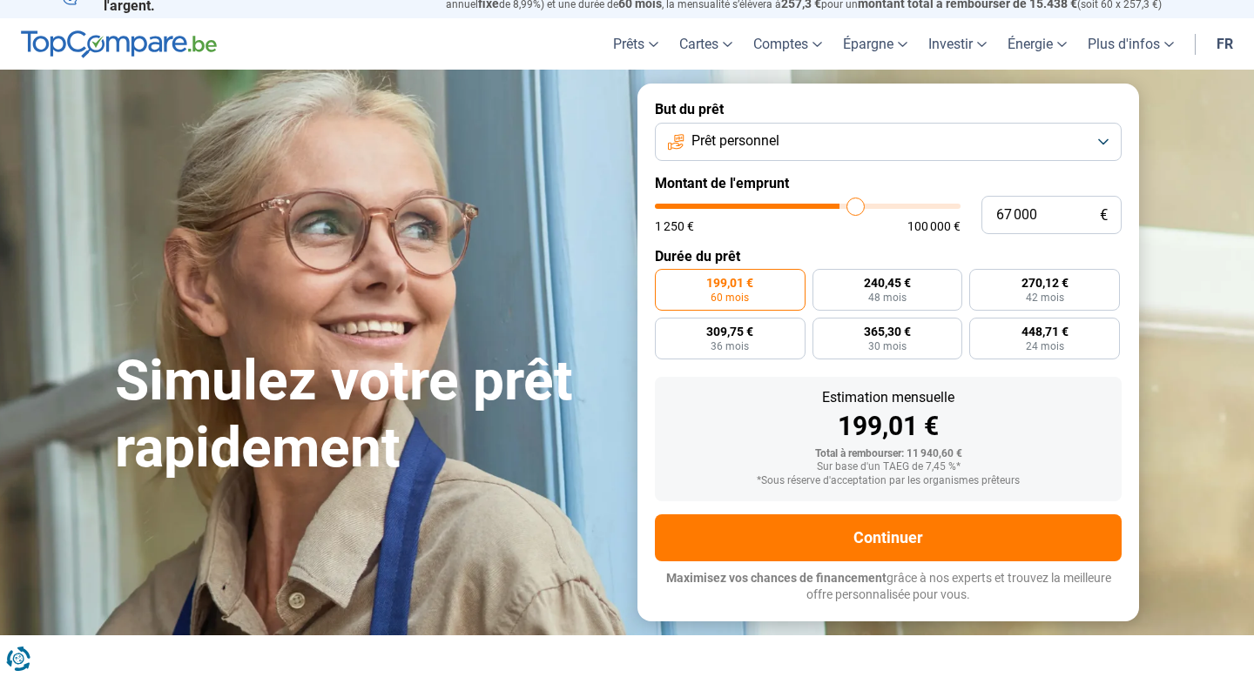
type input "68 000"
type input "68000"
type input "68 750"
type input "68750"
type input "69 250"
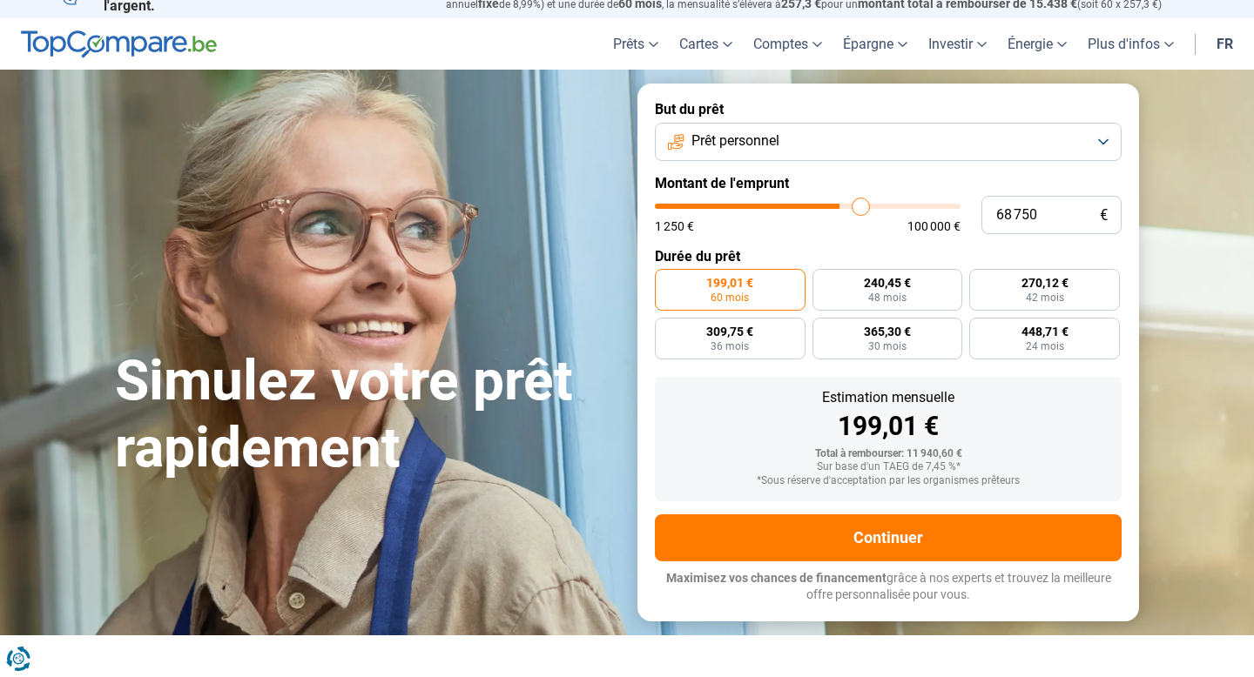
type input "69250"
type input "69 750"
type input "69750"
type input "70 000"
type input "70000"
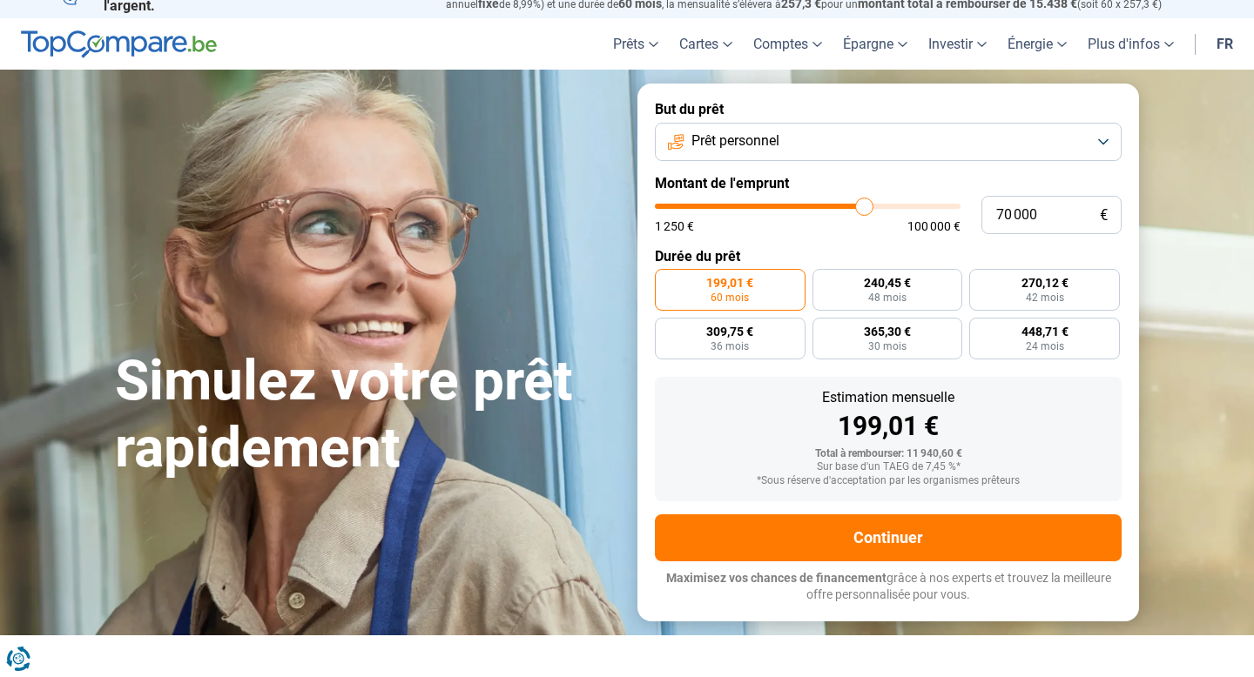
type input "70 250"
type input "70250"
type input "70 000"
type input "70000"
type input "69 750"
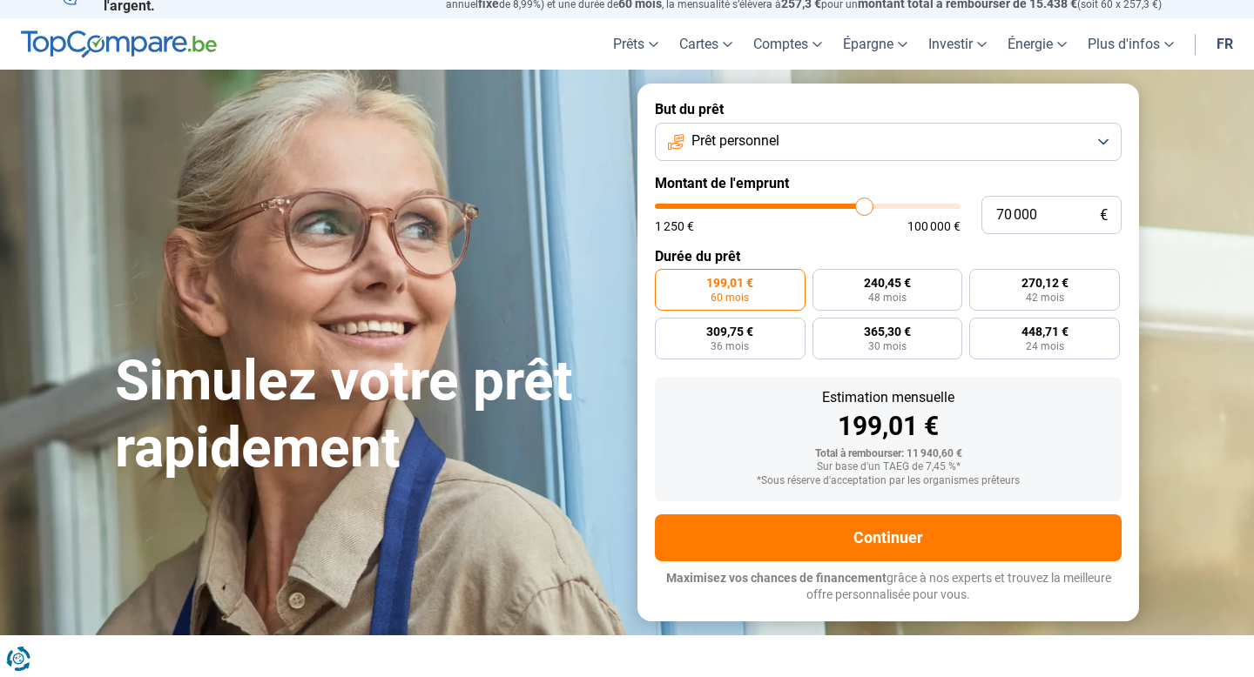
type input "69750"
type input "69 500"
type input "69500"
type input "69 250"
type input "69250"
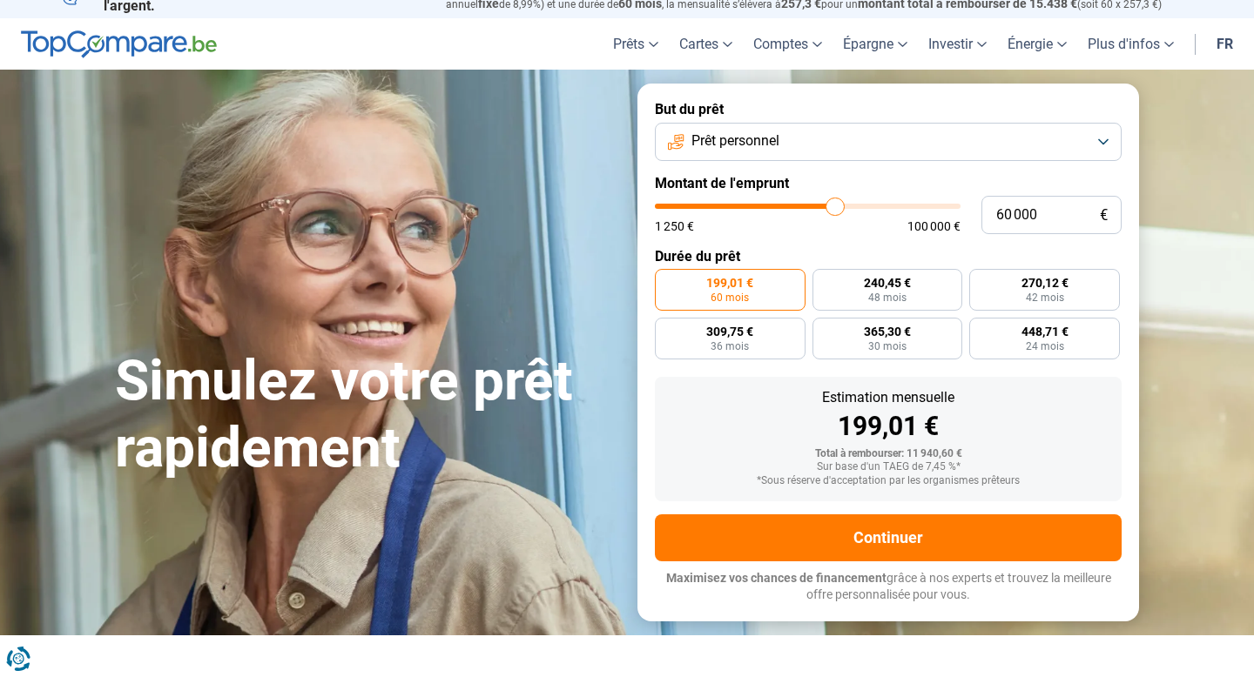
drag, startPoint x: 684, startPoint y: 209, endPoint x: 835, endPoint y: 206, distance: 150.7
click at [835, 206] on input "range" at bounding box center [808, 206] width 306 height 5
